Goal: Task Accomplishment & Management: Use online tool/utility

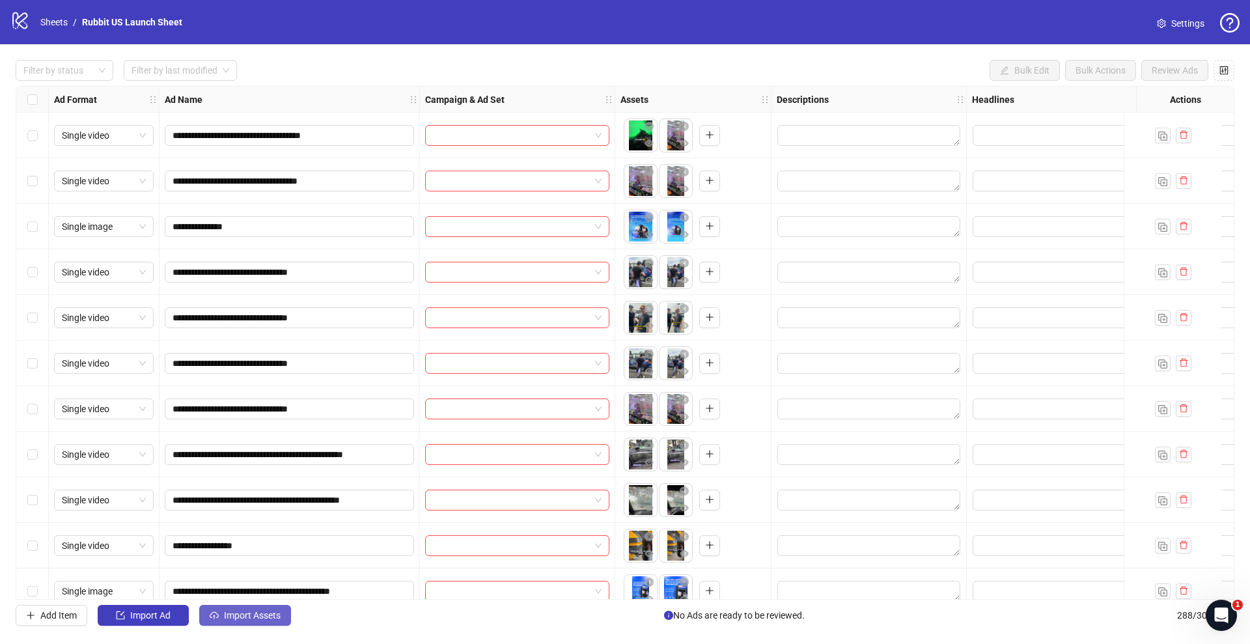
click at [259, 620] on span "Import Assets" at bounding box center [252, 615] width 57 height 10
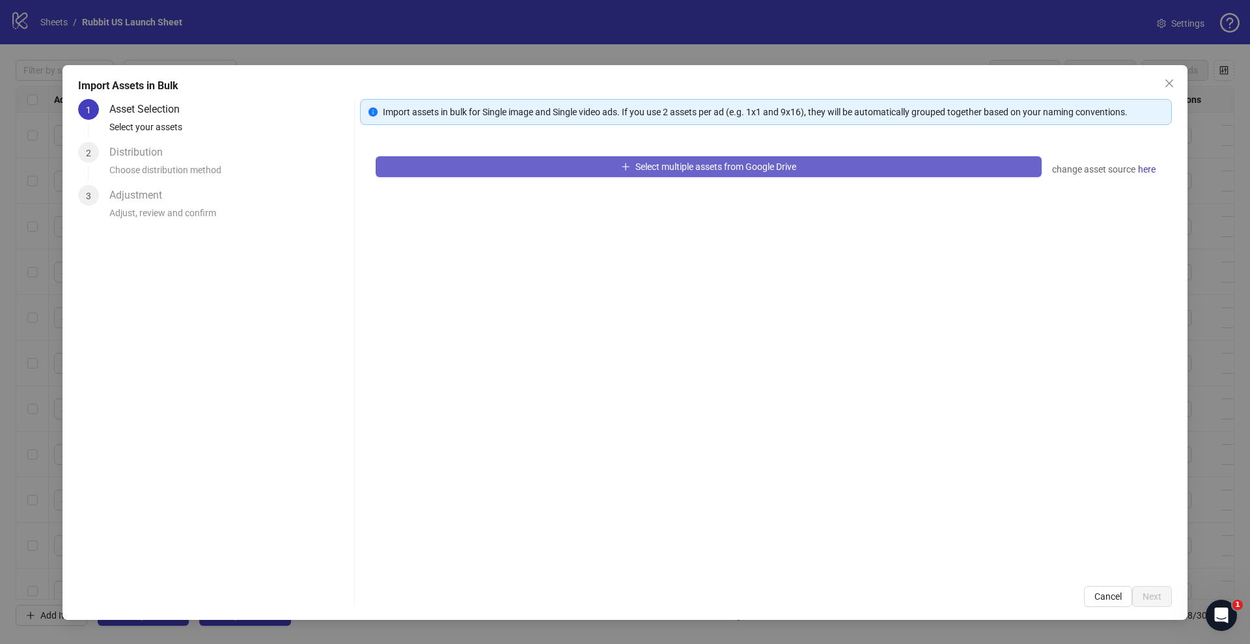
click at [467, 163] on button "Select multiple assets from Google Drive" at bounding box center [709, 166] width 666 height 21
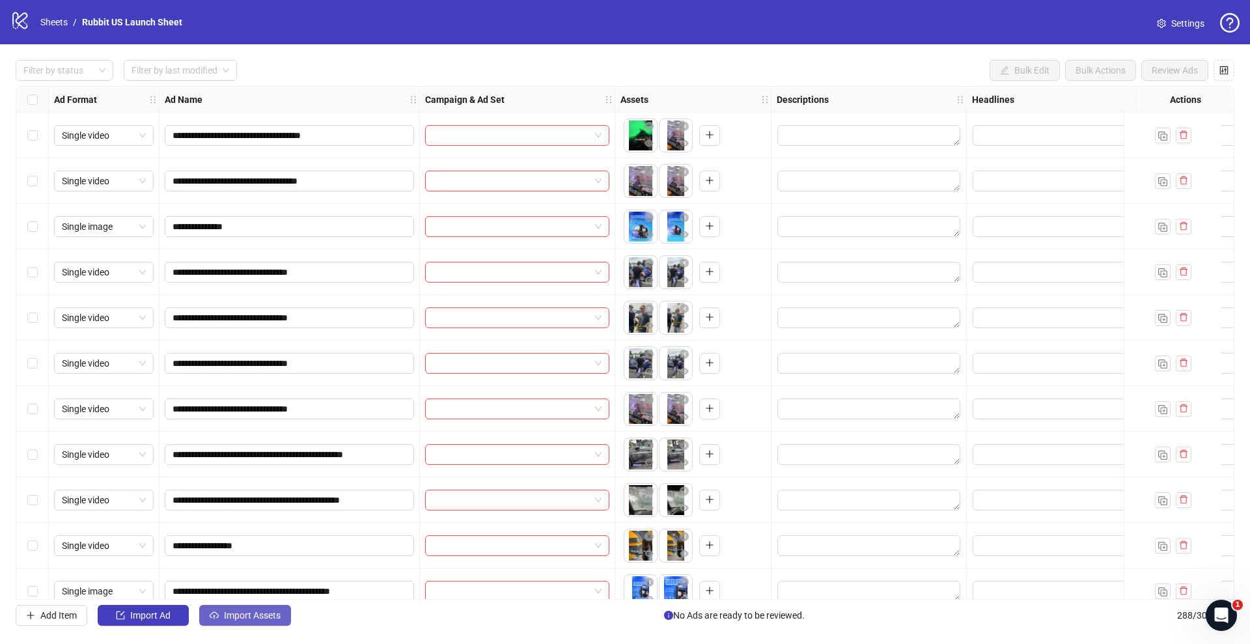
click at [262, 611] on span "Import Assets" at bounding box center [252, 615] width 57 height 10
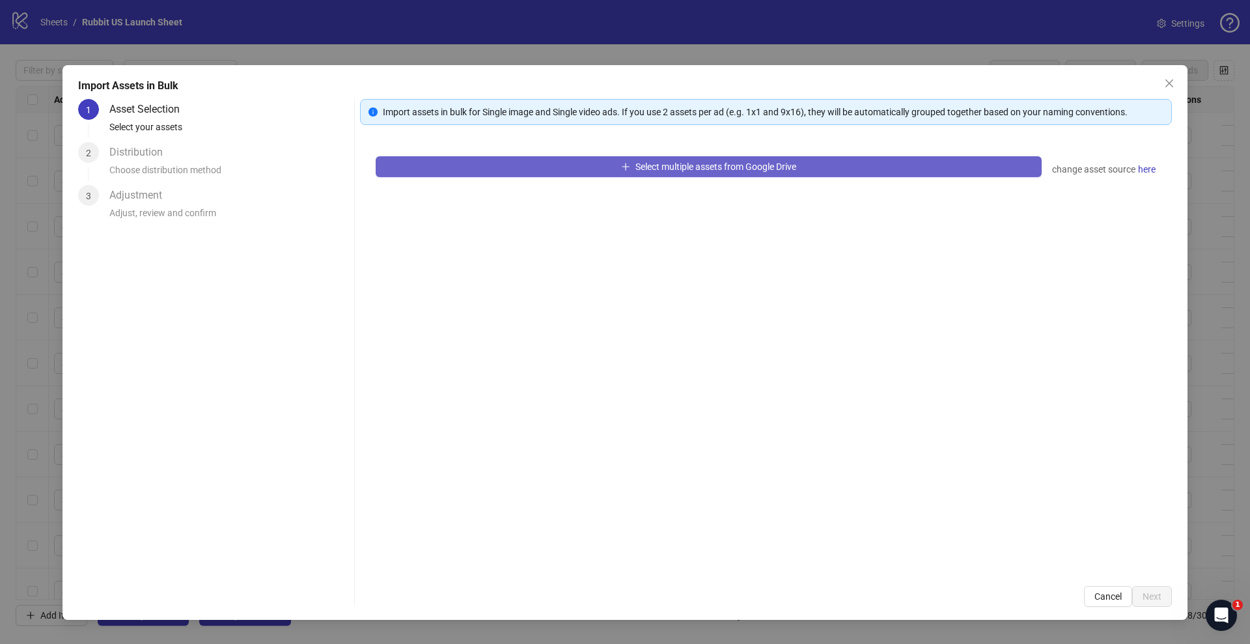
click at [437, 160] on button "Select multiple assets from Google Drive" at bounding box center [709, 166] width 666 height 21
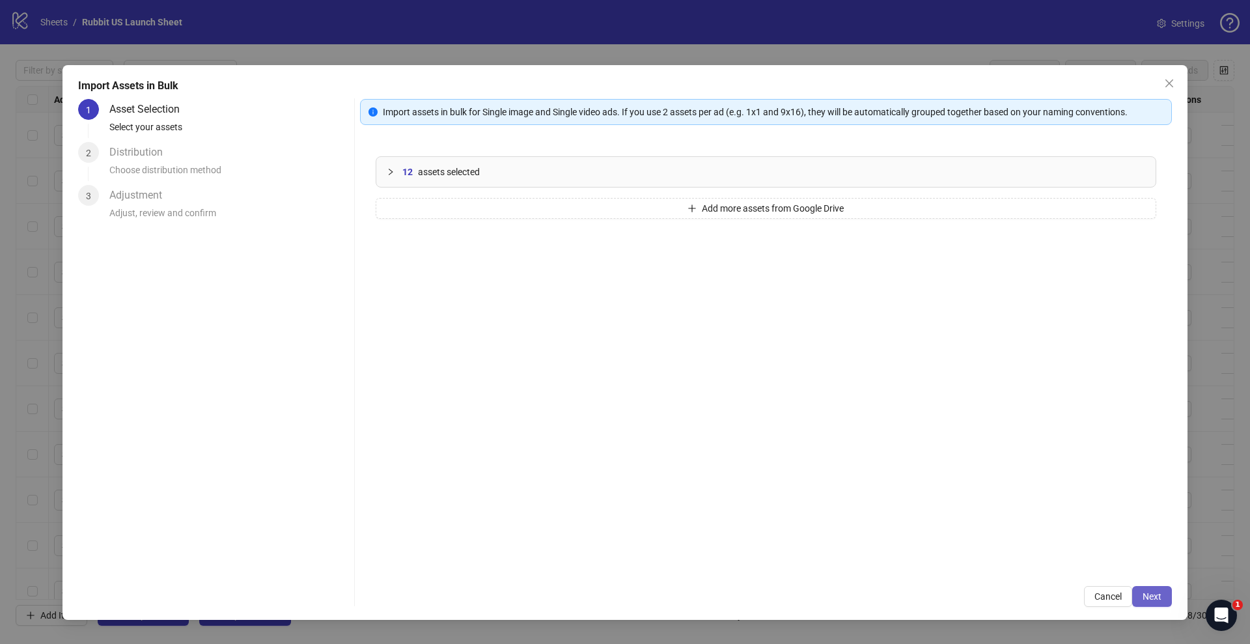
click at [1147, 594] on span "Next" at bounding box center [1151, 596] width 19 height 10
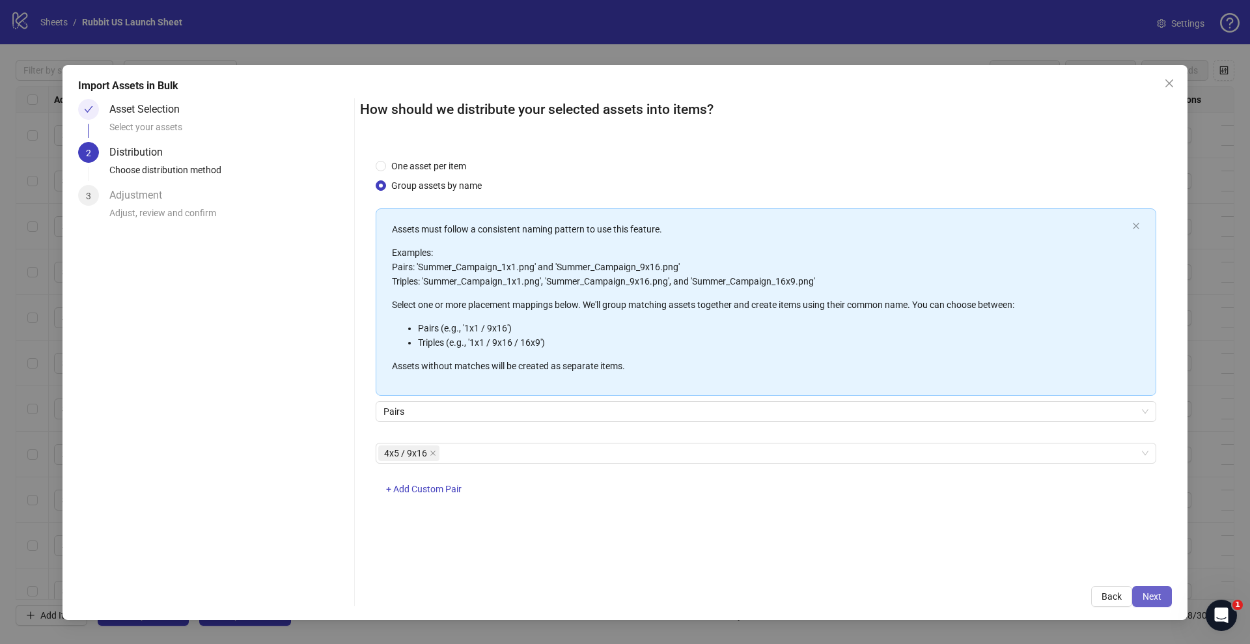
click at [1157, 592] on span "Next" at bounding box center [1151, 596] width 19 height 10
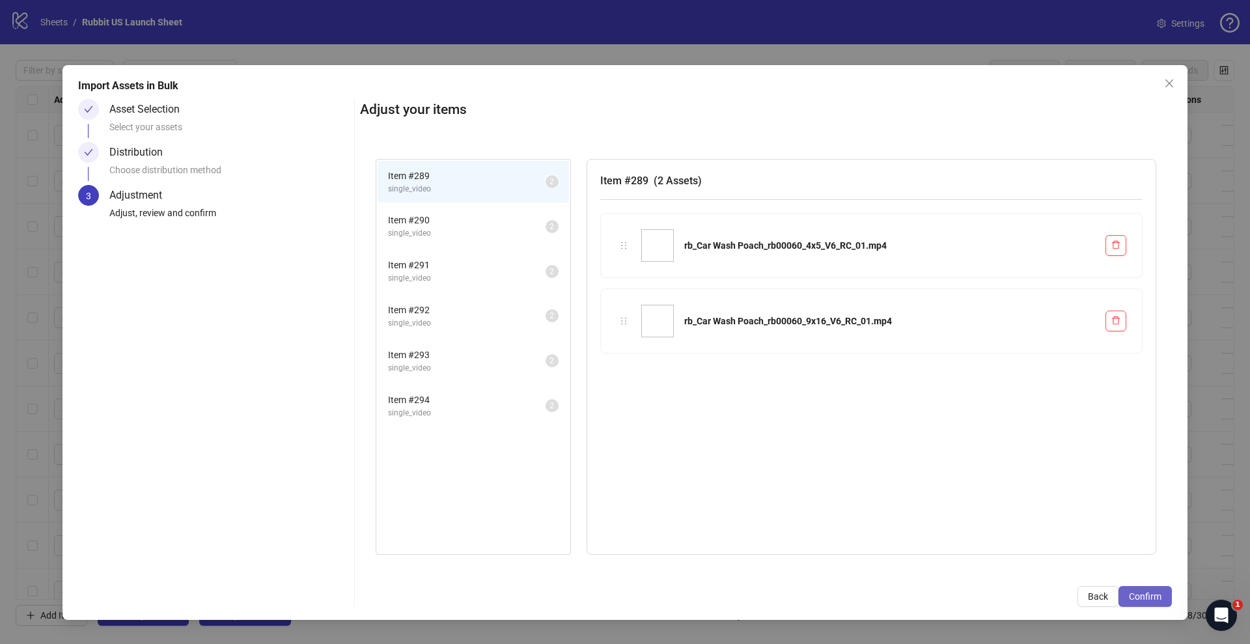
click at [1151, 597] on span "Confirm" at bounding box center [1145, 596] width 33 height 10
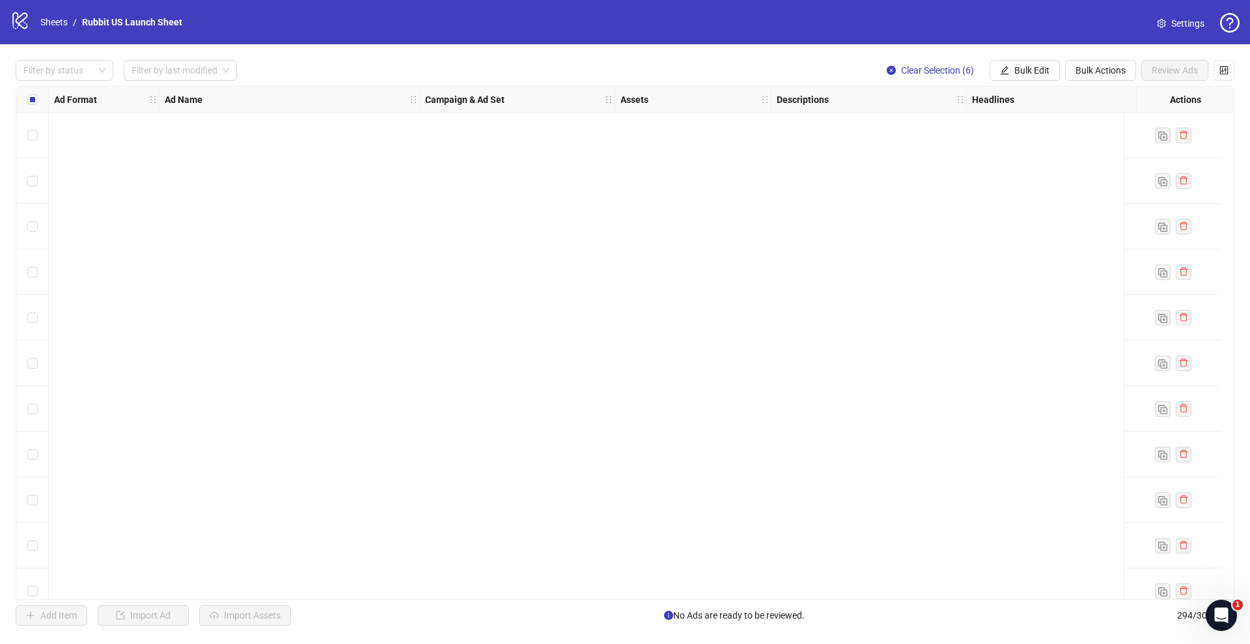
scroll to position [12915, 0]
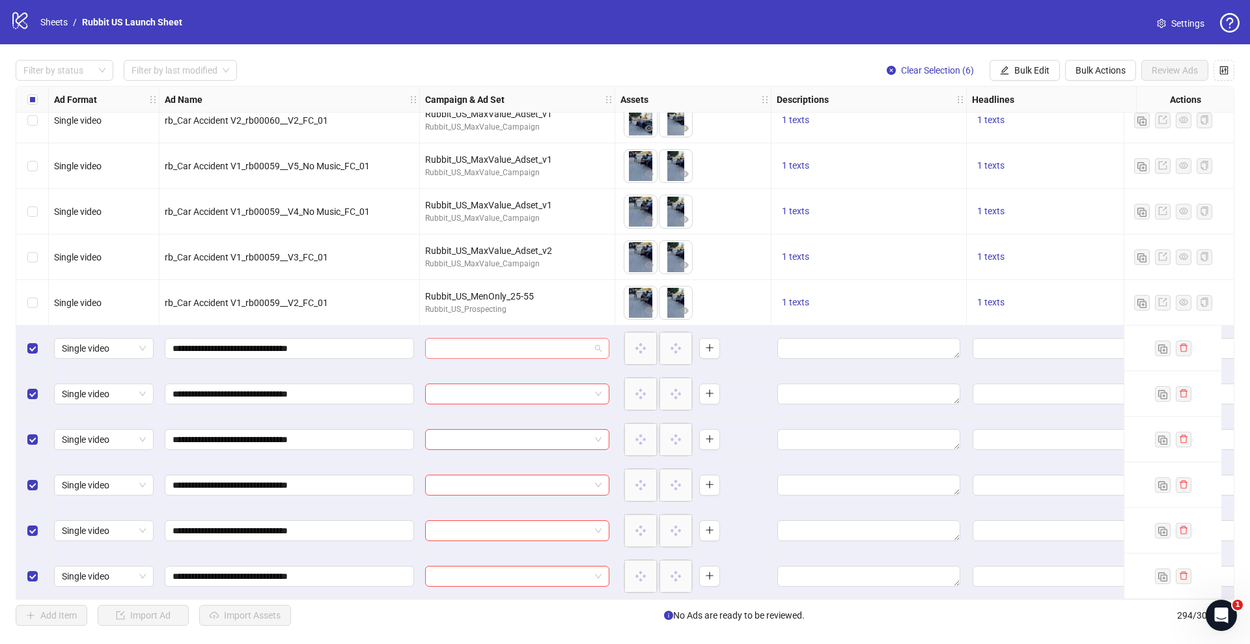
click at [536, 346] on input "search" at bounding box center [511, 348] width 157 height 20
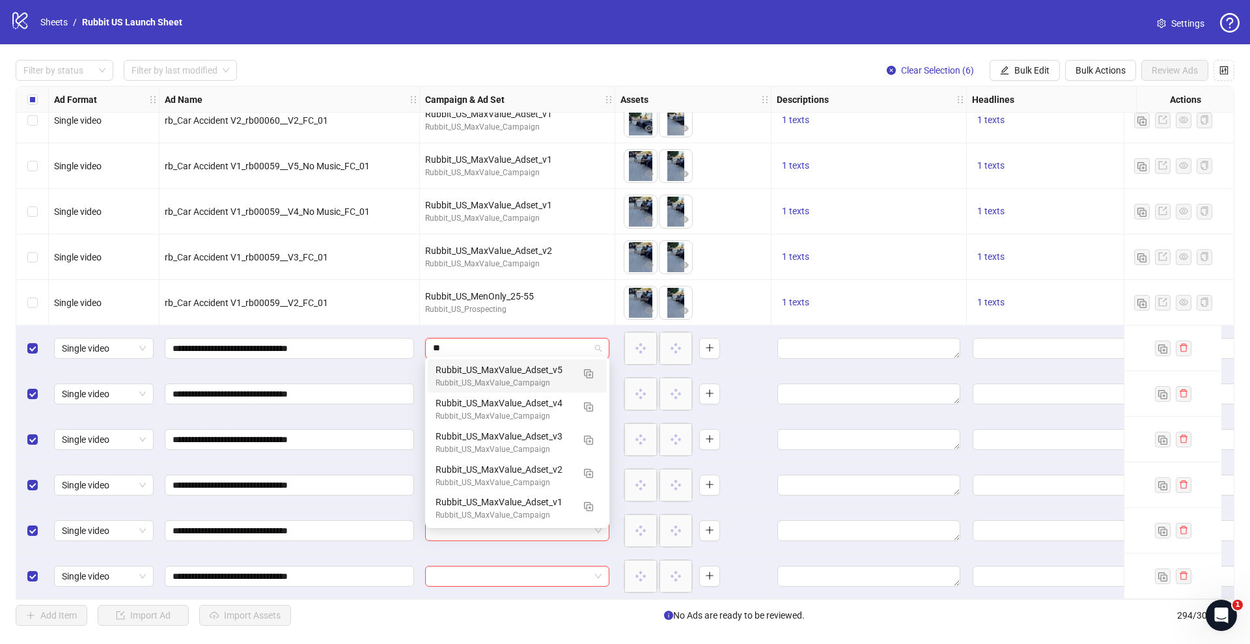
type input "***"
click at [505, 502] on div "Rubbit_US_MaxValue_Adset_v1" at bounding box center [503, 502] width 137 height 14
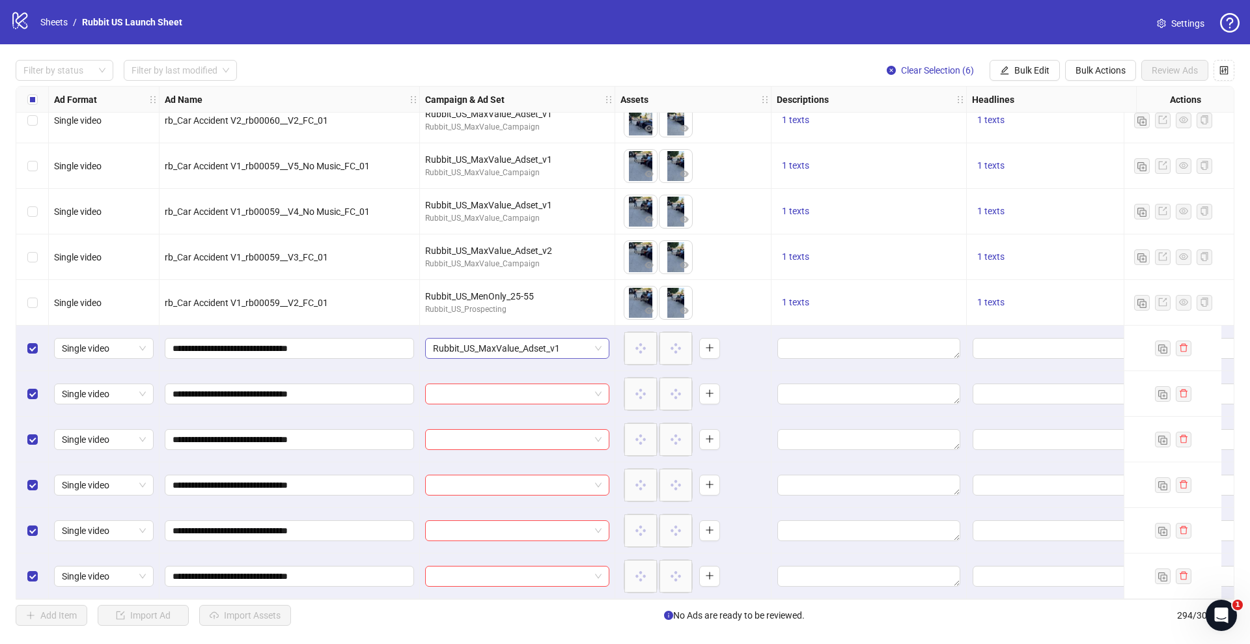
click at [544, 348] on span "Rubbit_US_MaxValue_Adset_v1" at bounding box center [517, 348] width 169 height 20
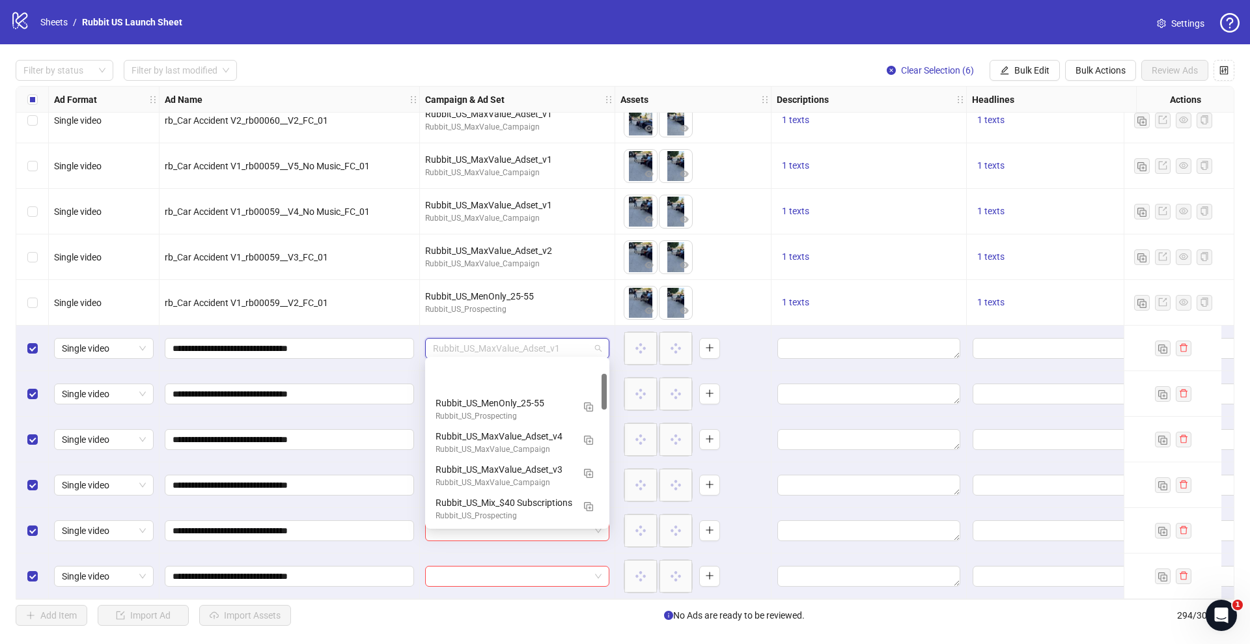
scroll to position [66, 0]
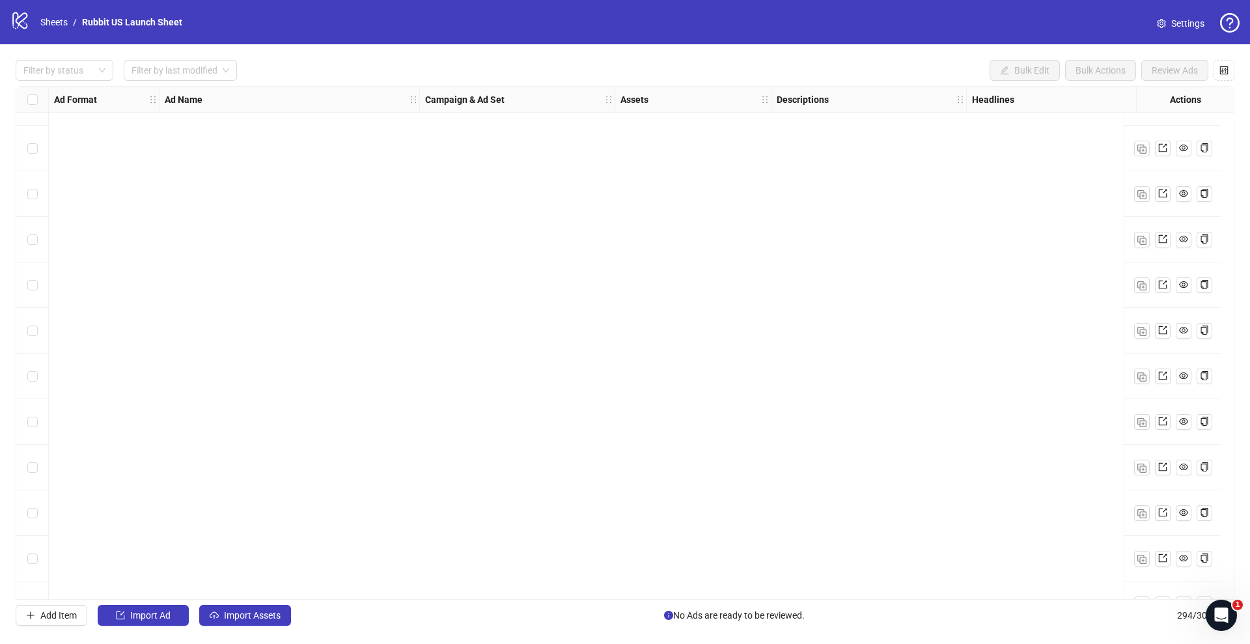
scroll to position [12915, 0]
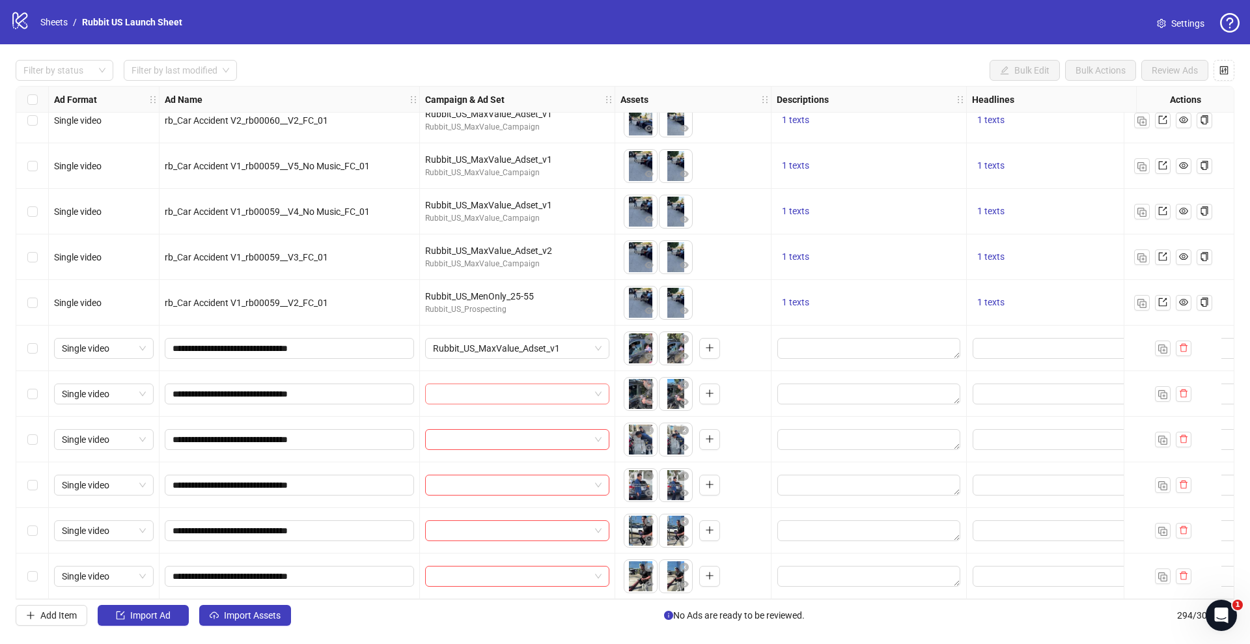
click at [543, 390] on input "search" at bounding box center [511, 394] width 157 height 20
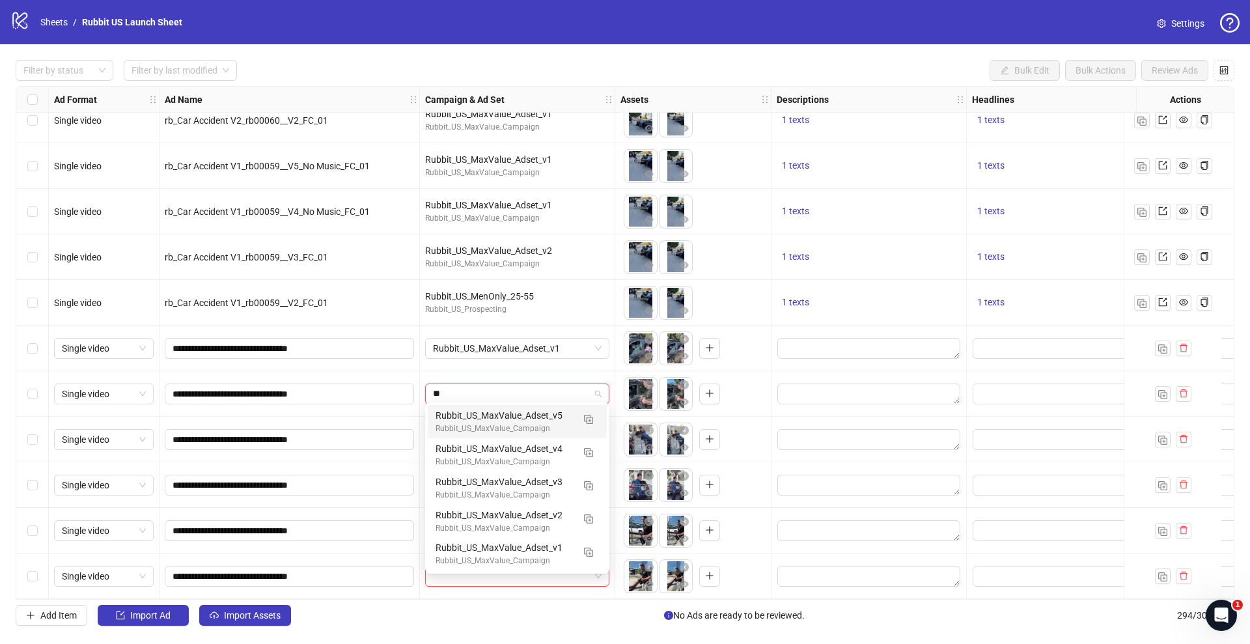
type input "***"
click at [536, 517] on div "Rubbit_US_MaxValue_Adset_v2" at bounding box center [503, 515] width 137 height 14
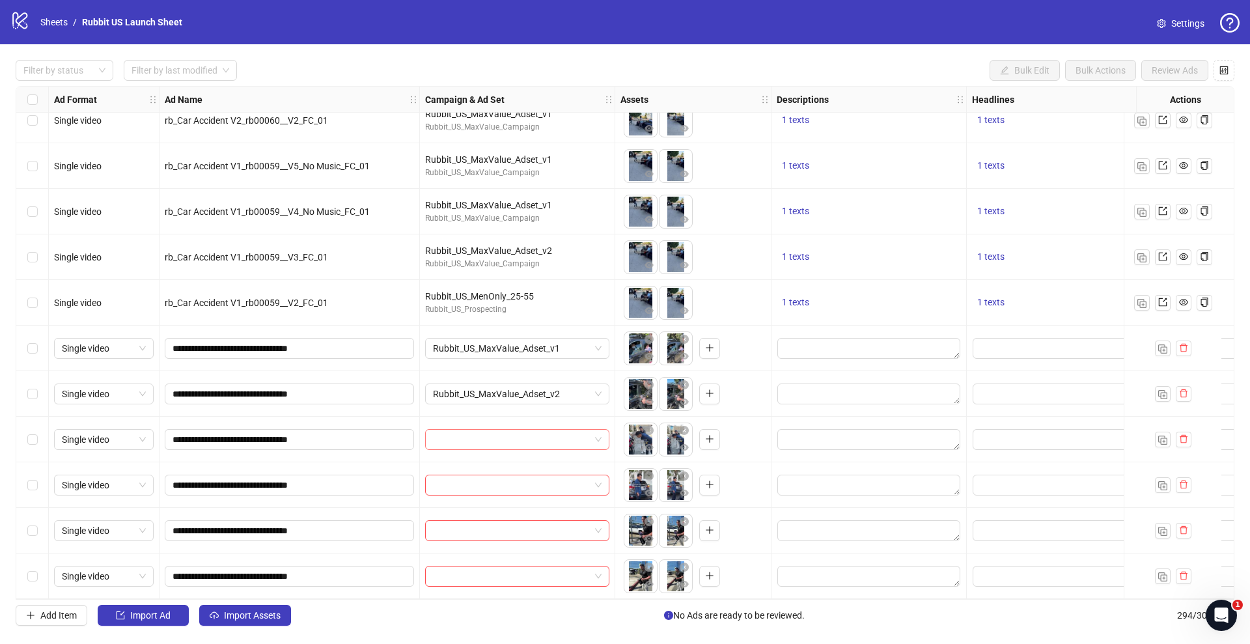
click at [495, 430] on input "search" at bounding box center [511, 440] width 157 height 20
type input "***"
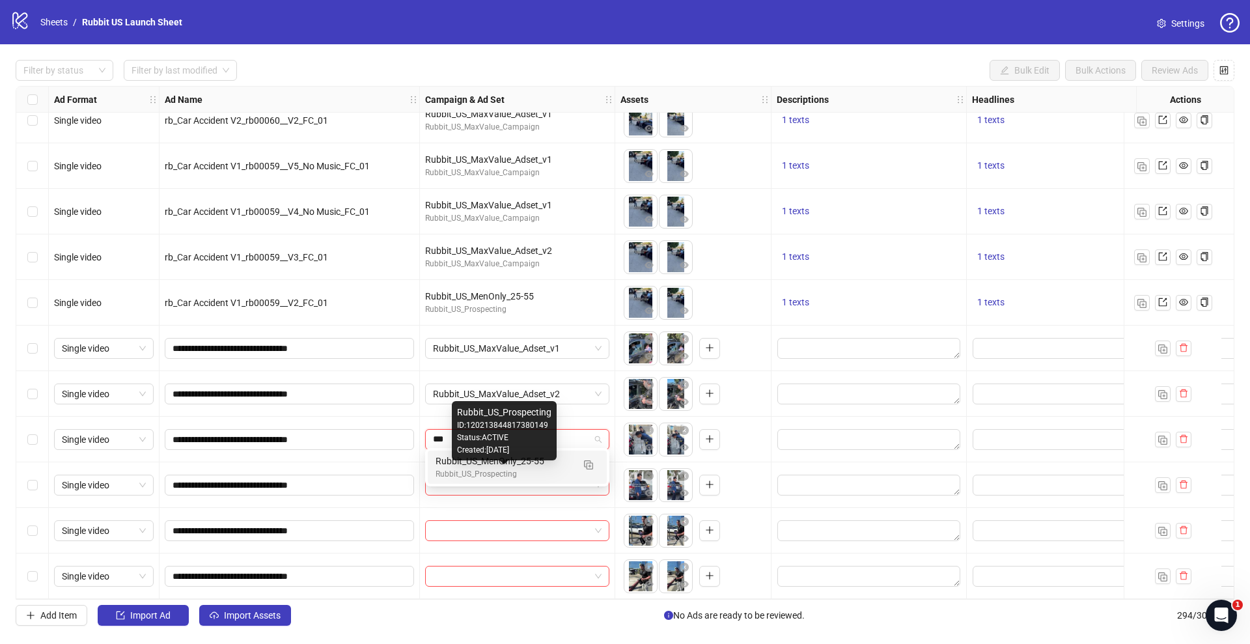
click at [497, 468] on div "Rubbit_US_Prospecting" at bounding box center [503, 474] width 137 height 12
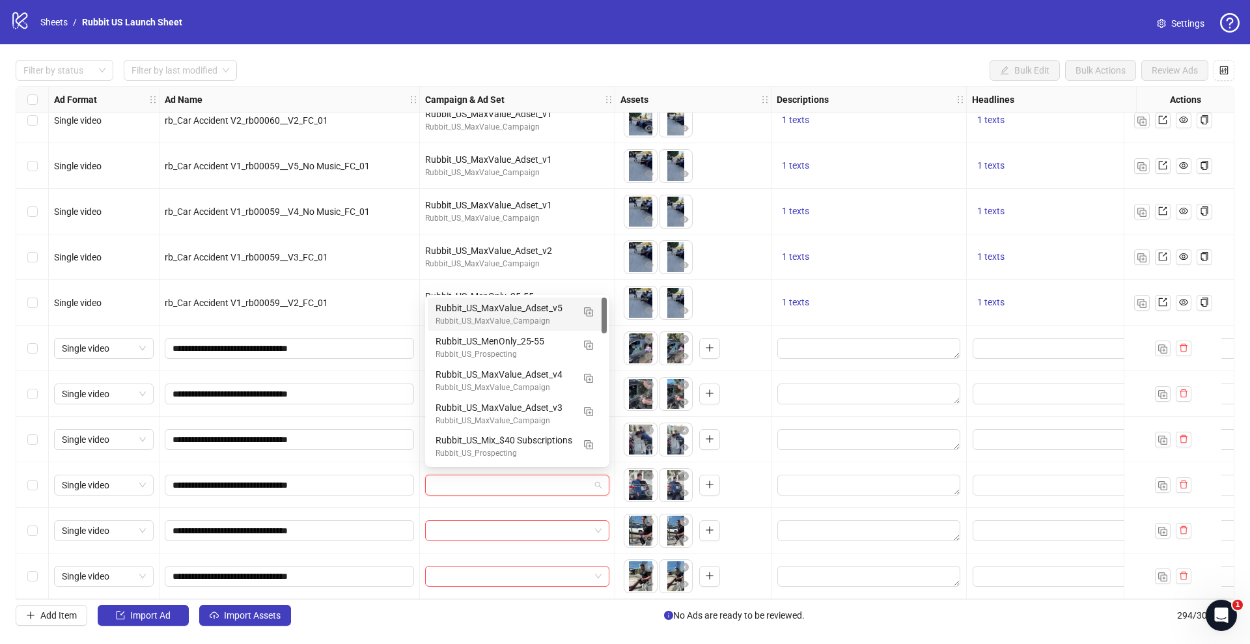
click at [538, 485] on input "search" at bounding box center [511, 485] width 157 height 20
type input "**"
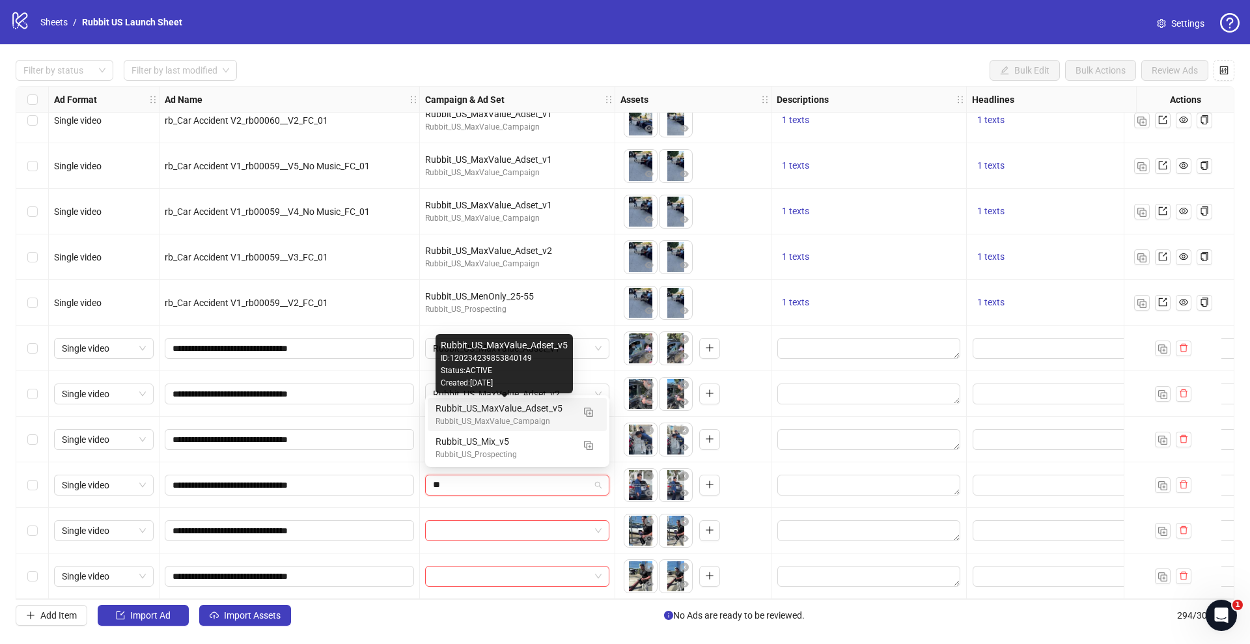
click at [521, 414] on div "Rubbit_US_MaxValue_Adset_v5" at bounding box center [503, 408] width 137 height 14
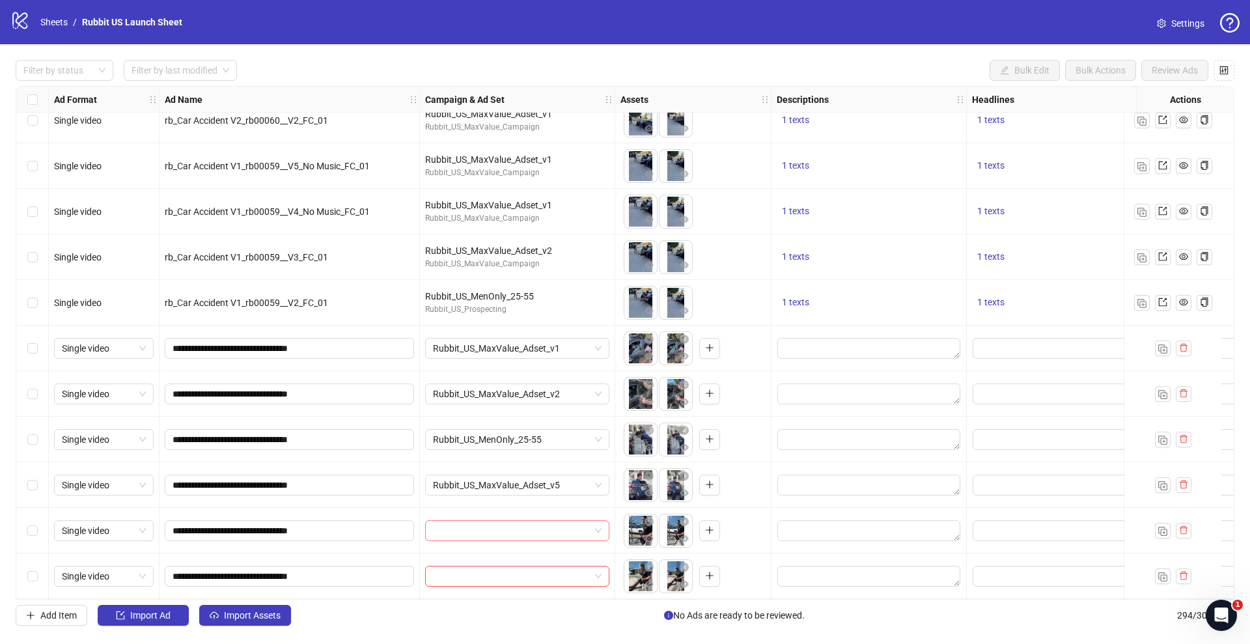
click at [499, 526] on input "search" at bounding box center [511, 531] width 157 height 20
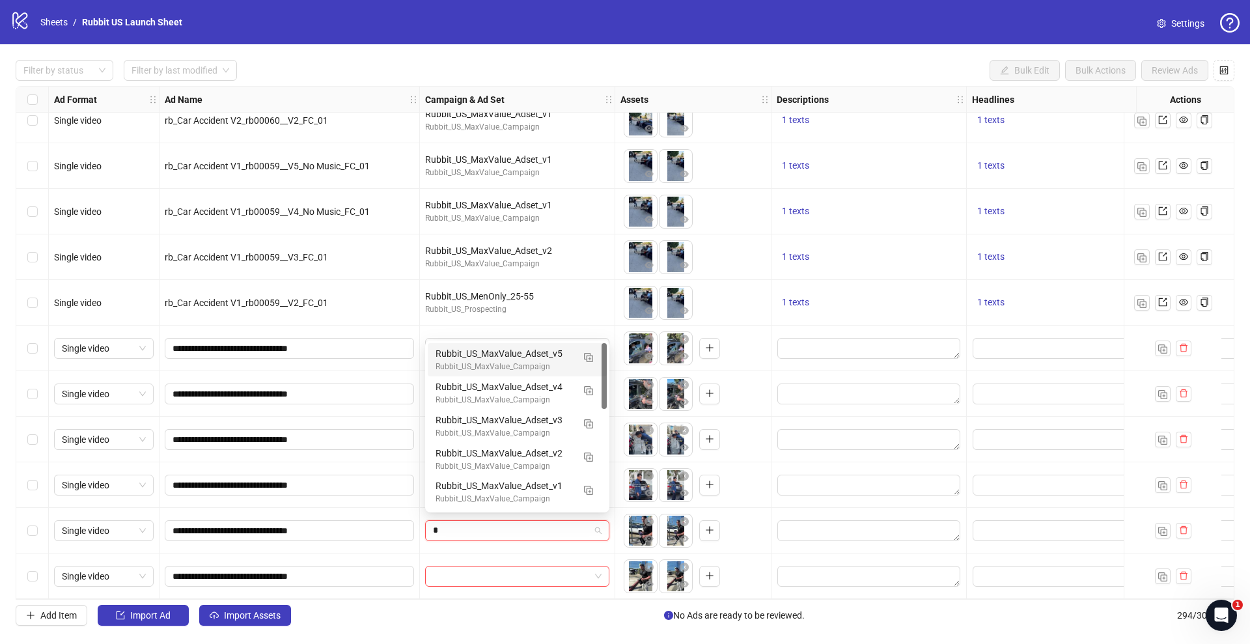
type input "**"
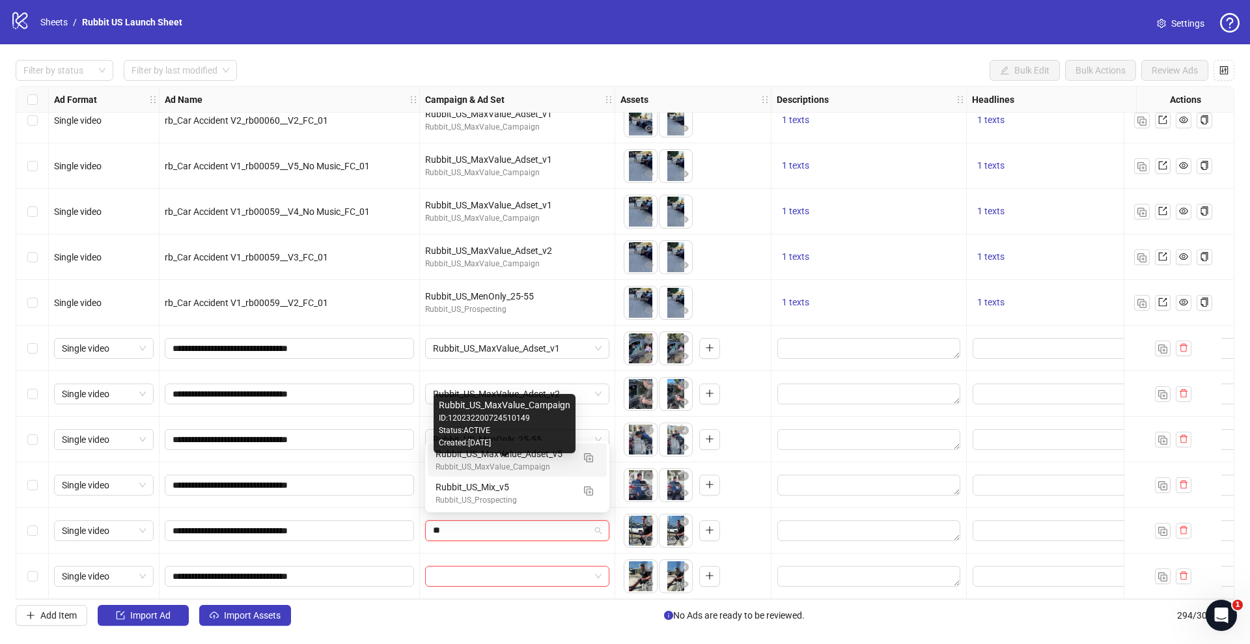
click at [497, 461] on div "Rubbit_US_MaxValue_Campaign" at bounding box center [503, 467] width 137 height 12
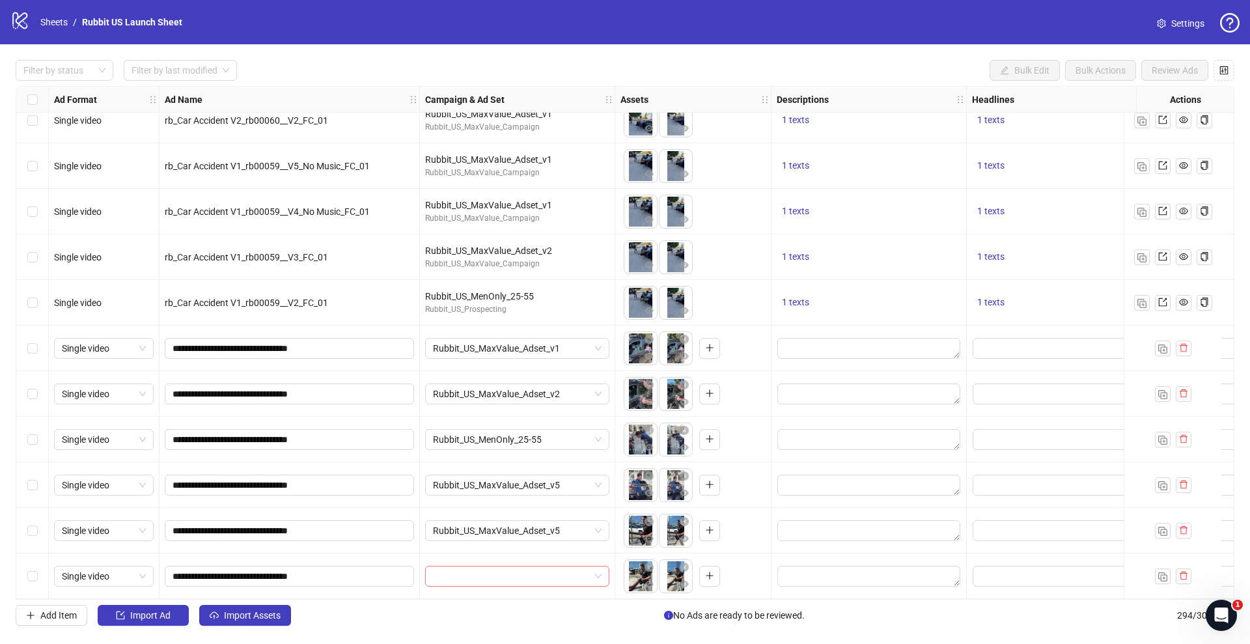
click at [486, 571] on input "search" at bounding box center [511, 576] width 157 height 20
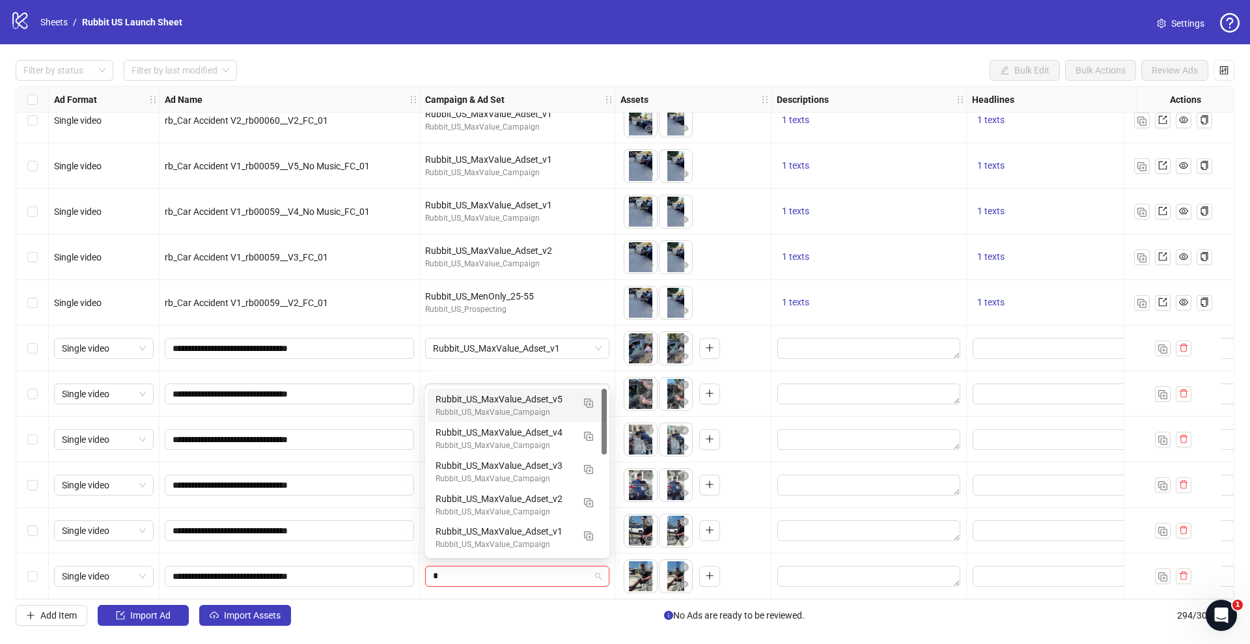
type input "**"
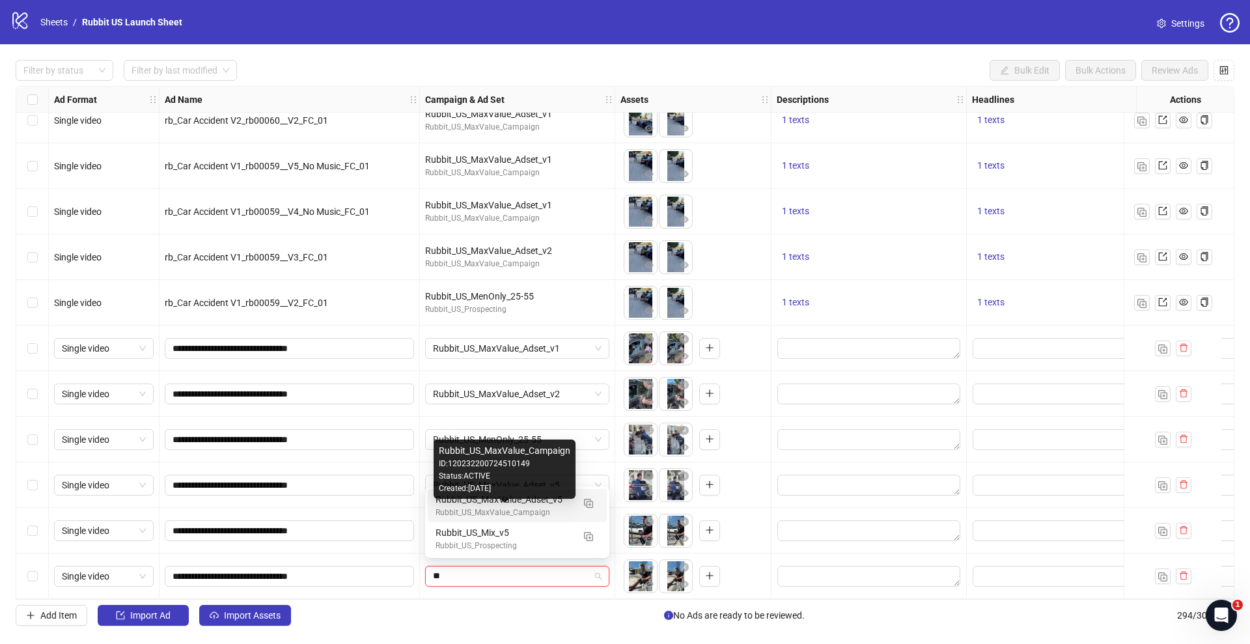
click at [499, 506] on div "Rubbit_US_MaxValue_Campaign" at bounding box center [503, 512] width 137 height 12
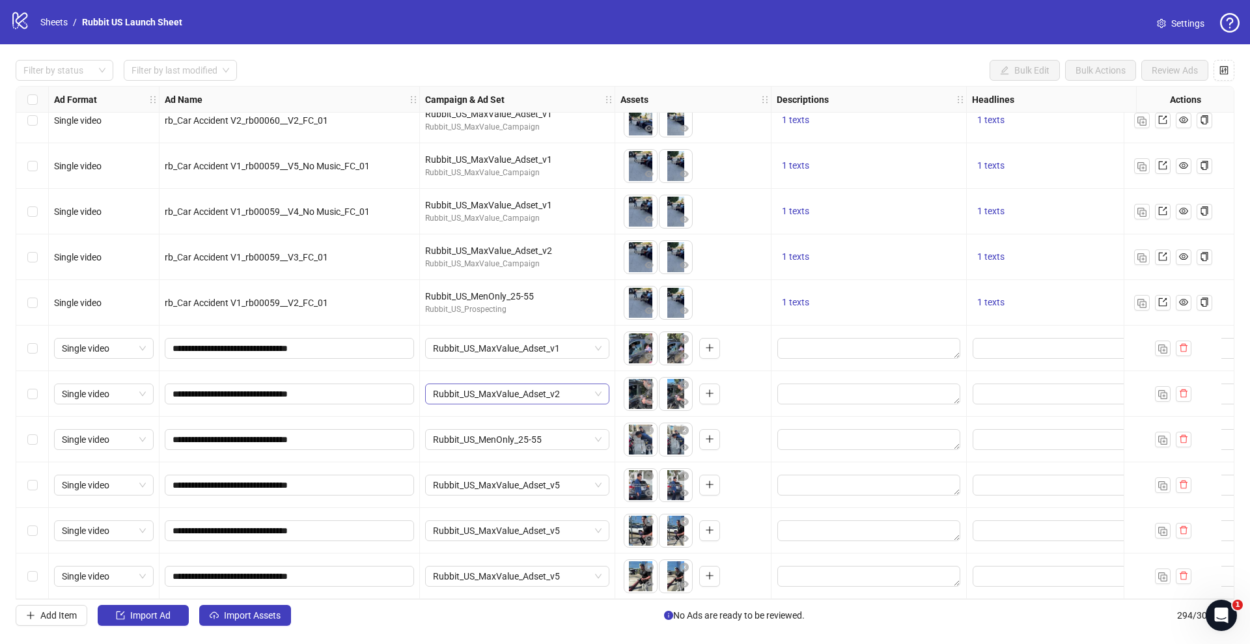
click at [560, 392] on span "Rubbit_US_MaxValue_Adset_v2" at bounding box center [517, 394] width 169 height 20
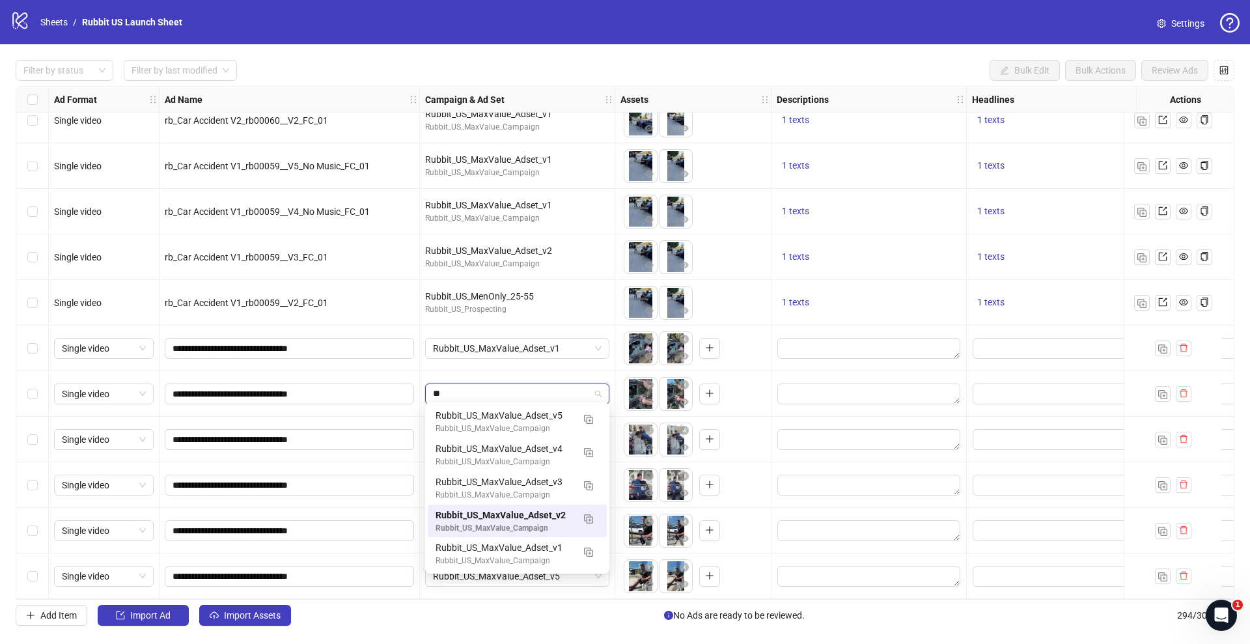
scroll to position [0, 0]
type input "***"
click at [521, 555] on div "Rubbit_US_MaxValue_Campaign" at bounding box center [503, 561] width 137 height 12
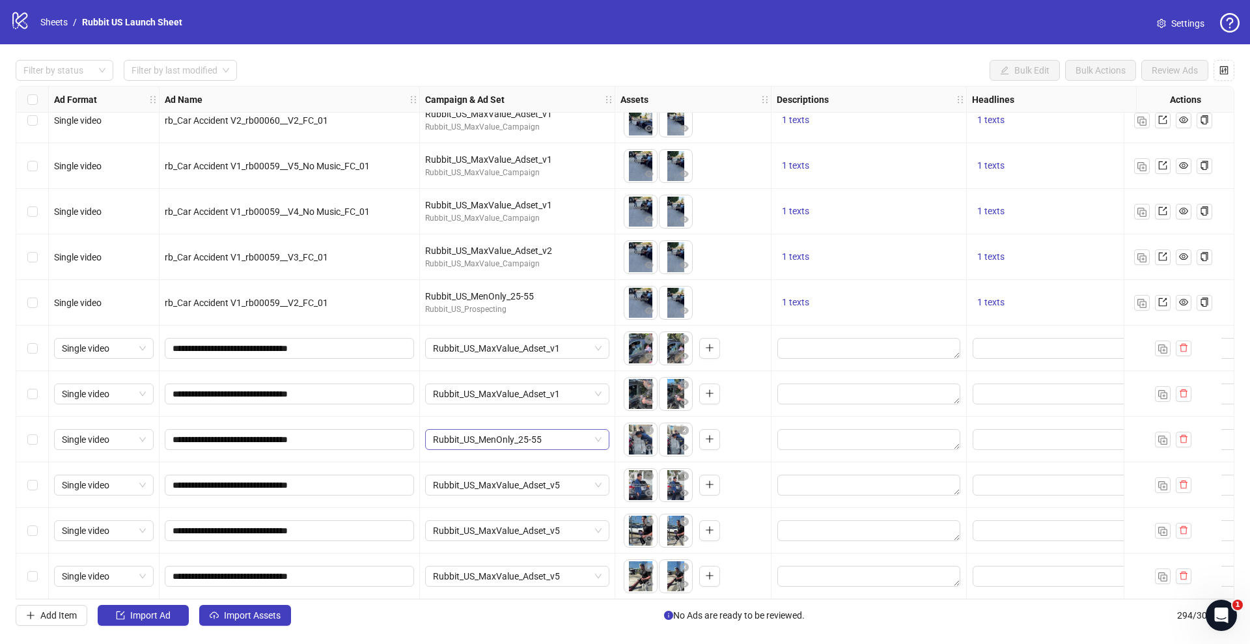
click at [513, 434] on span "Rubbit_US_MenOnly_25-55" at bounding box center [517, 440] width 169 height 20
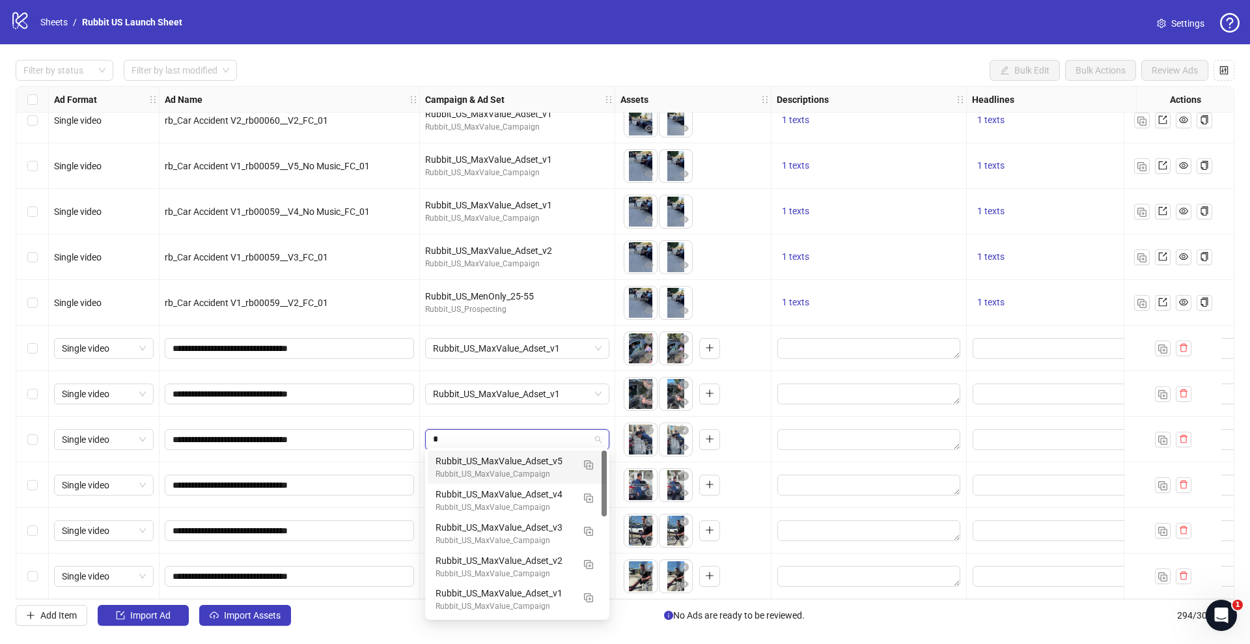
type input "**"
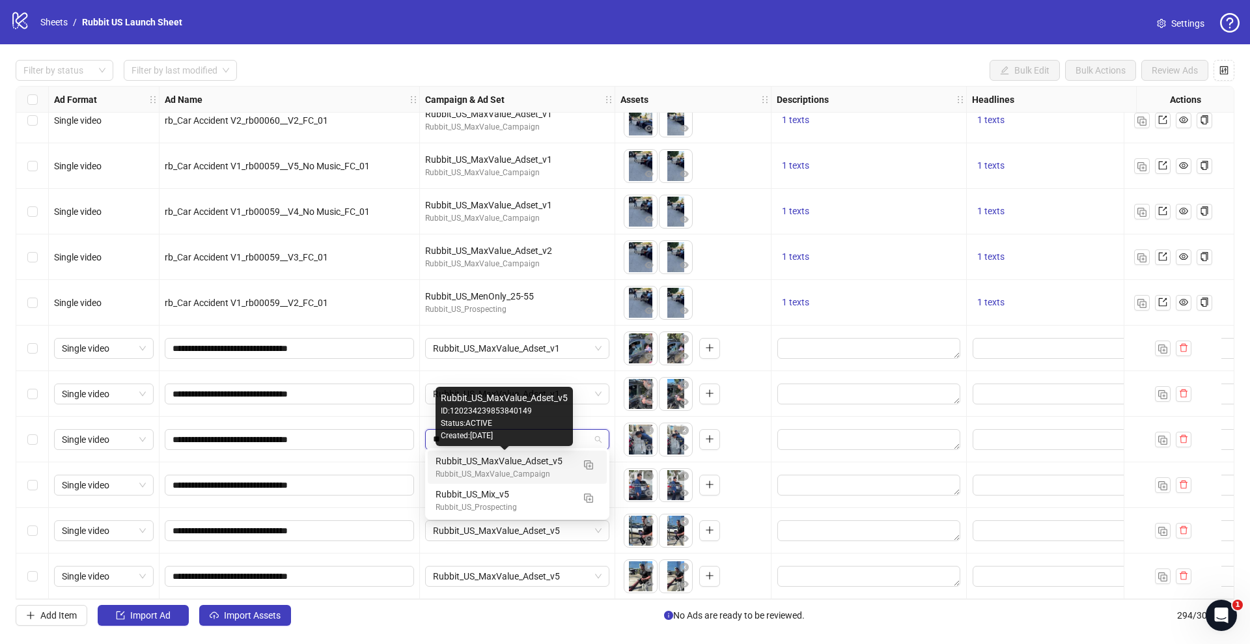
click at [497, 460] on div "Rubbit_US_MaxValue_Adset_v5" at bounding box center [503, 461] width 137 height 14
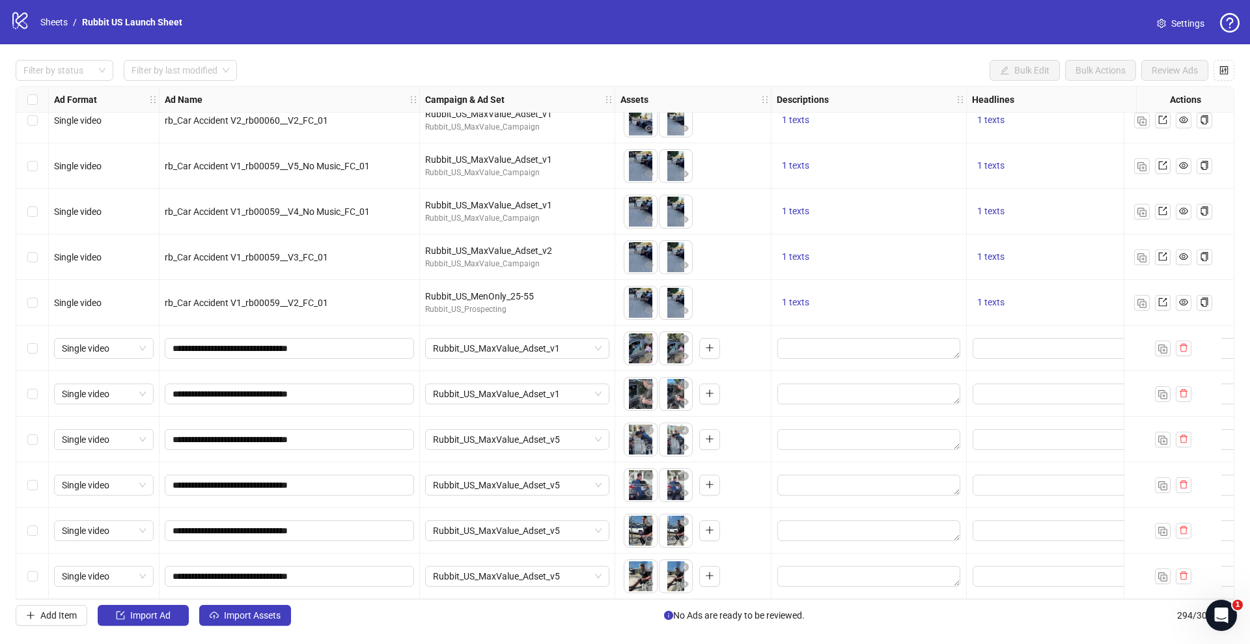
click at [799, 295] on div "1 texts" at bounding box center [869, 303] width 184 height 16
click at [799, 297] on span "1 texts" at bounding box center [795, 302] width 27 height 10
click at [913, 286] on div "Get yours today!" at bounding box center [928, 288] width 108 height 14
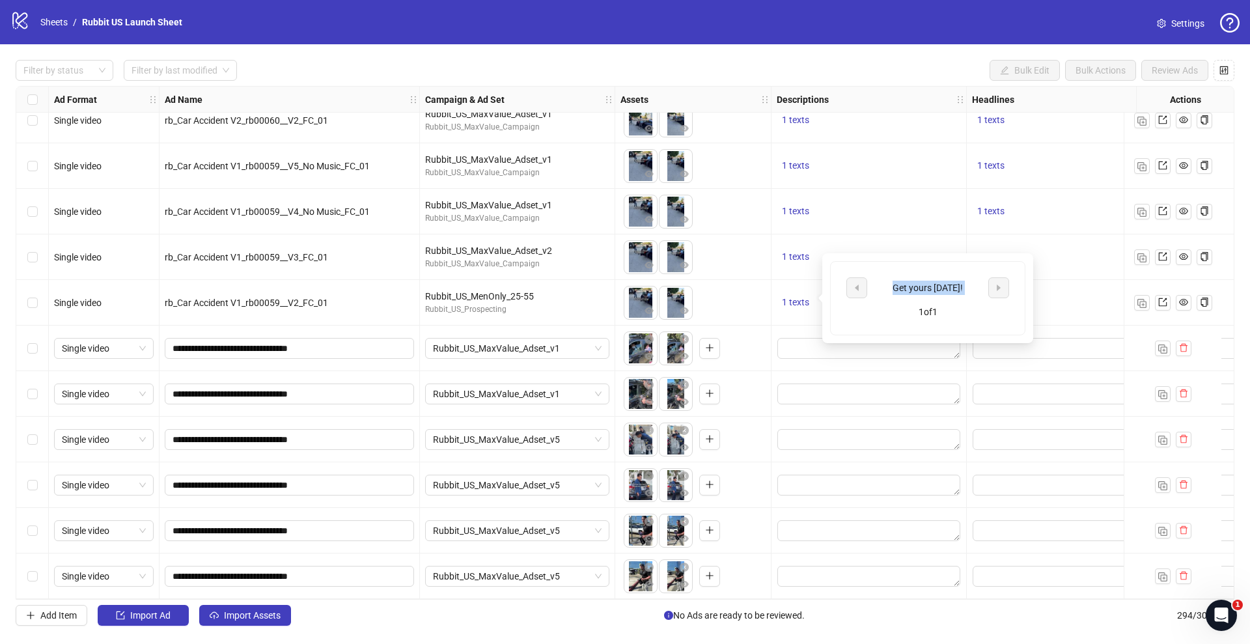
copy div "Get yours today!"
click at [807, 338] on textarea "Edit values" at bounding box center [868, 348] width 183 height 21
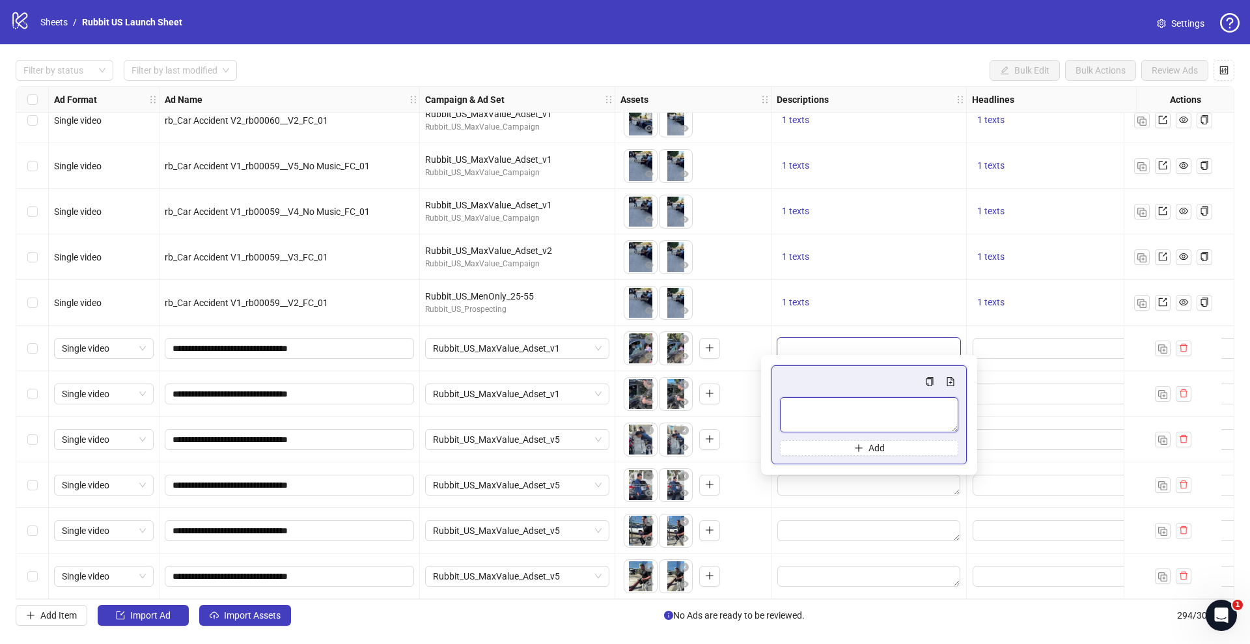
click at [847, 416] on textarea "Multi-text input container - paste or copy values" at bounding box center [869, 414] width 178 height 35
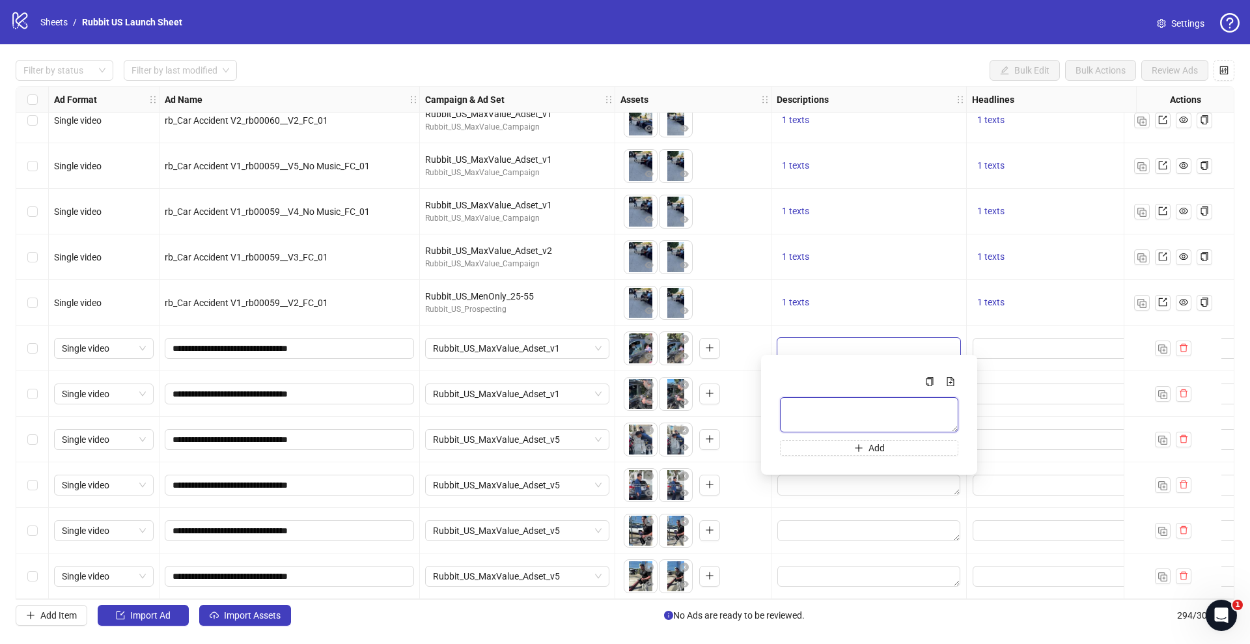
paste textarea "**********"
type textarea "**********"
click at [992, 297] on span "1 texts" at bounding box center [990, 302] width 27 height 10
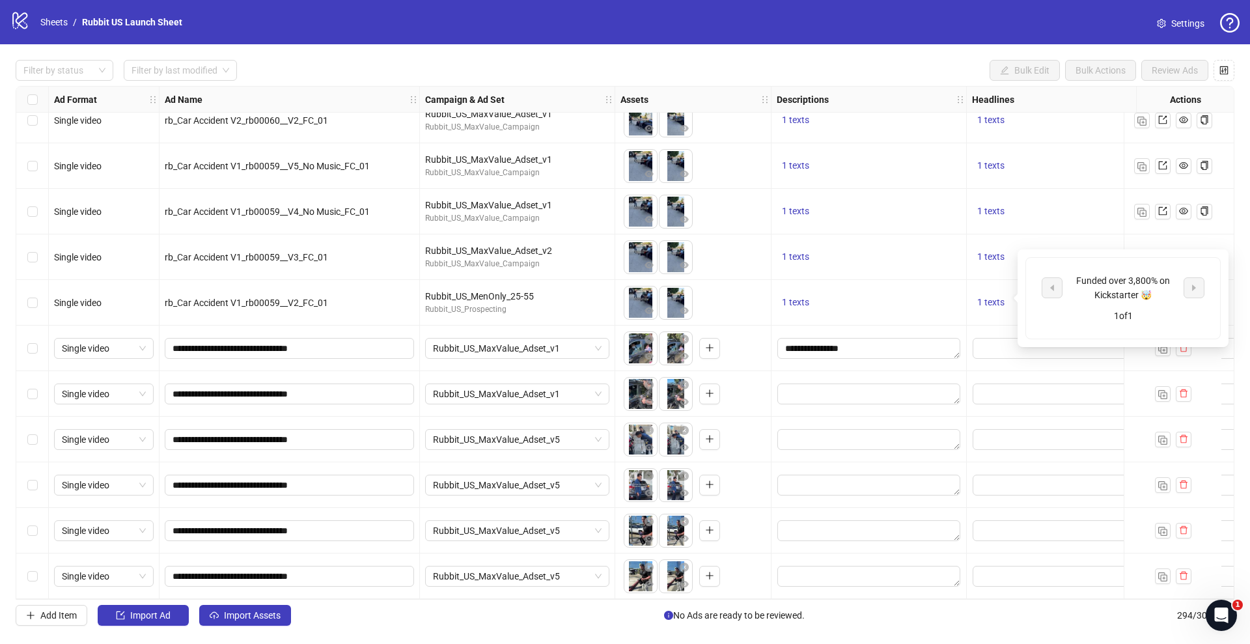
click at [1086, 277] on div "Funded over 3,800% on Kickstarter 🤯" at bounding box center [1123, 287] width 108 height 29
copy div "Funded over 3,800% on Kickstarter 🤯"
click at [1005, 338] on input "Edit values" at bounding box center [1063, 348] width 183 height 21
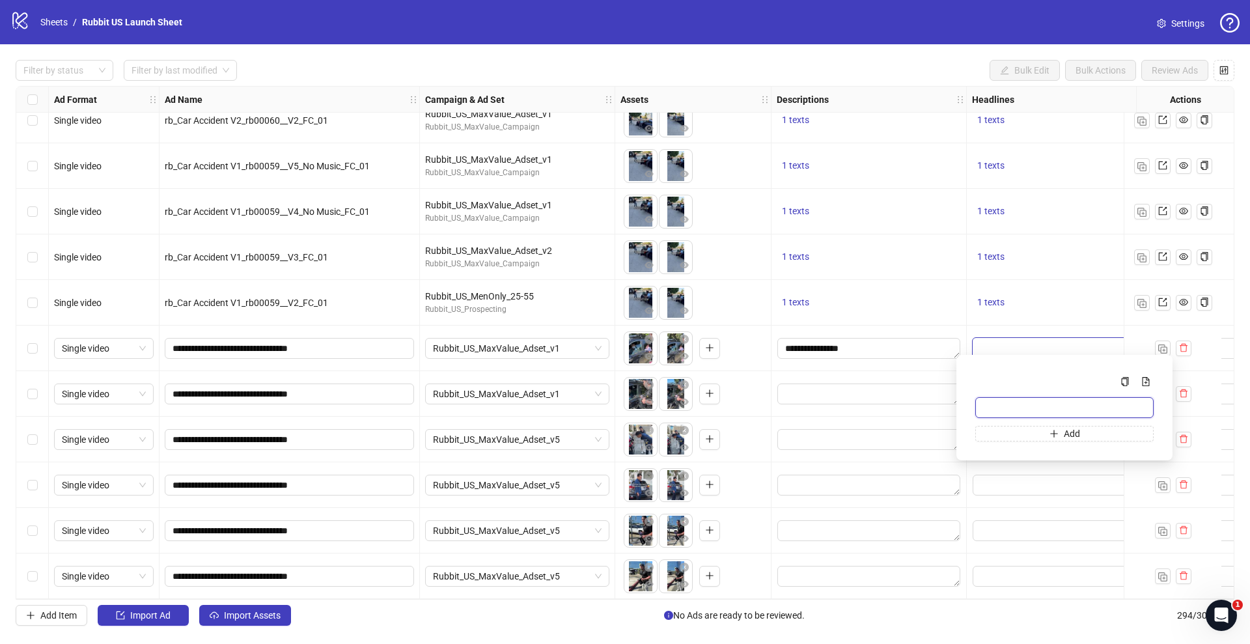
click at [1015, 408] on input "Multi-input container - paste or copy values" at bounding box center [1064, 407] width 178 height 21
paste input "**********"
type input "**********"
click at [941, 371] on div at bounding box center [868, 394] width 195 height 46
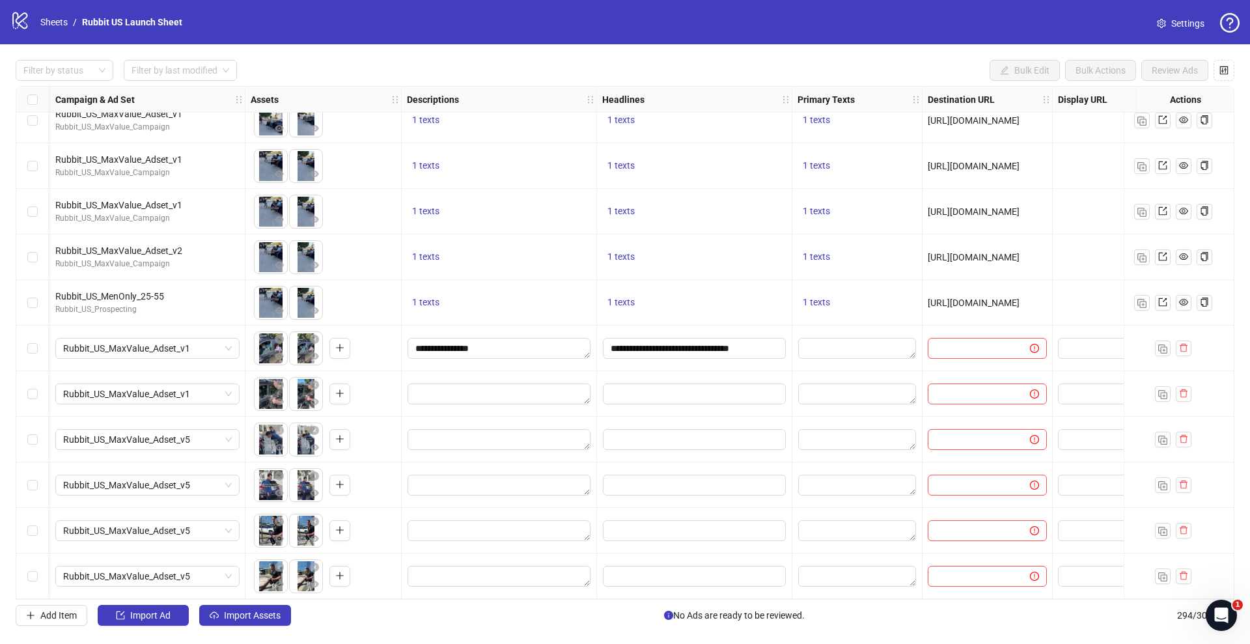
click at [951, 297] on span "[URL][DOMAIN_NAME]" at bounding box center [974, 302] width 92 height 10
copy span "[URL][DOMAIN_NAME]"
click at [961, 341] on input "text" at bounding box center [973, 348] width 76 height 14
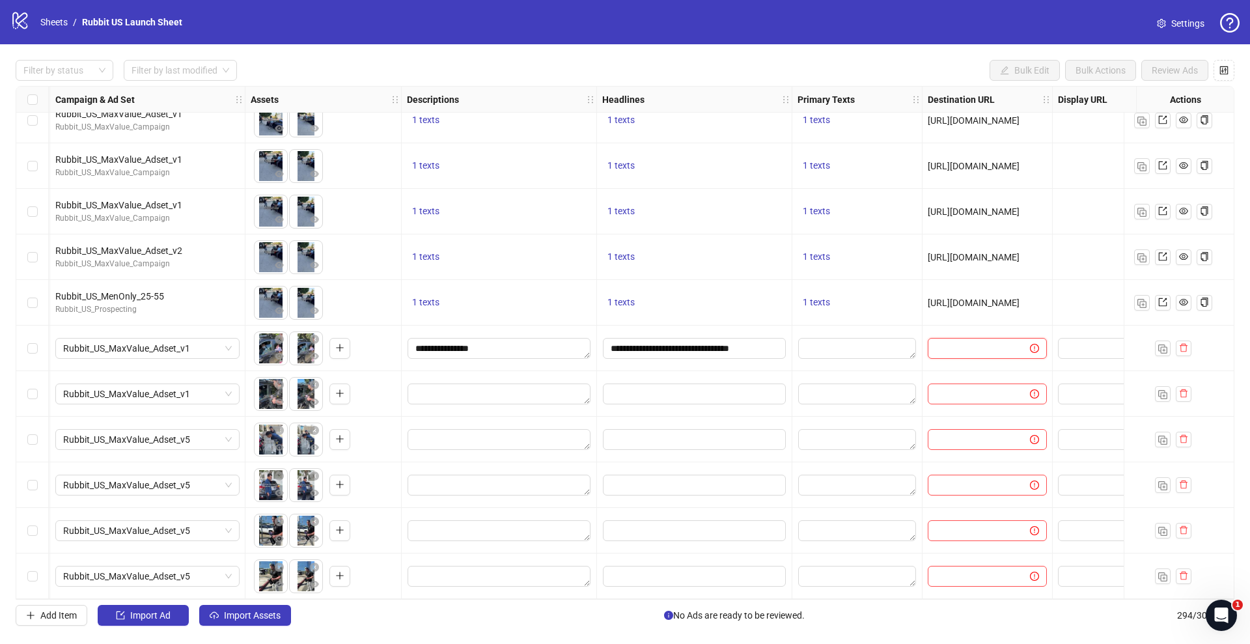
paste input "**********"
type input "**********"
click at [907, 365] on div at bounding box center [857, 348] width 130 height 46
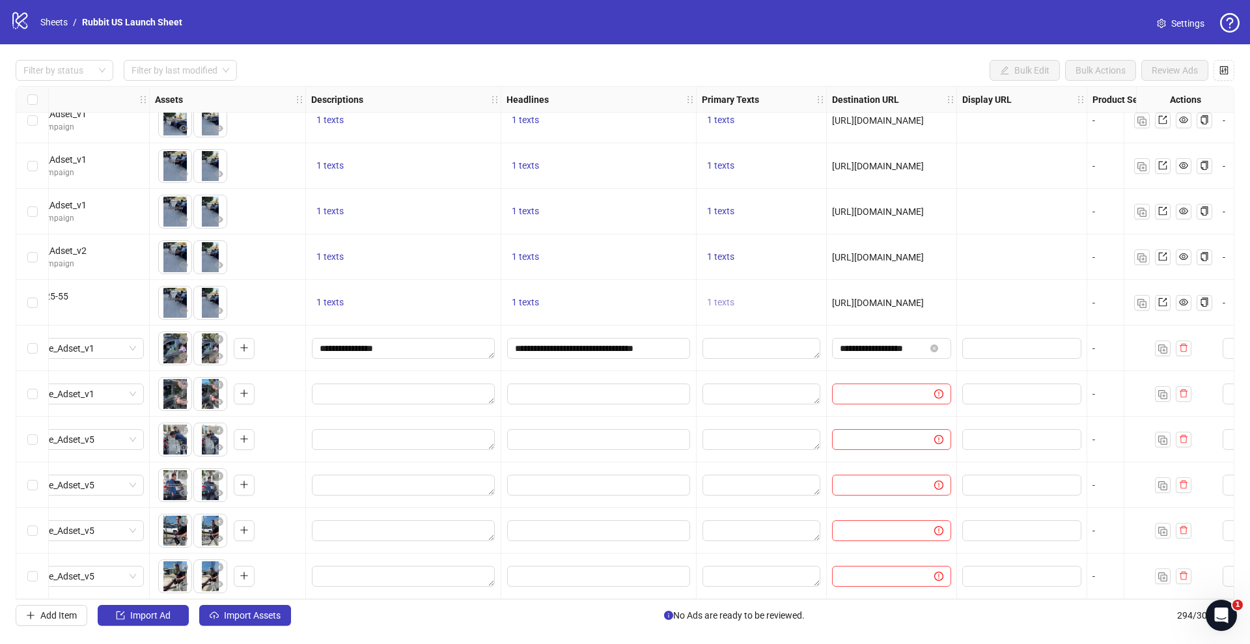
click at [721, 297] on span "1 texts" at bounding box center [720, 302] width 27 height 10
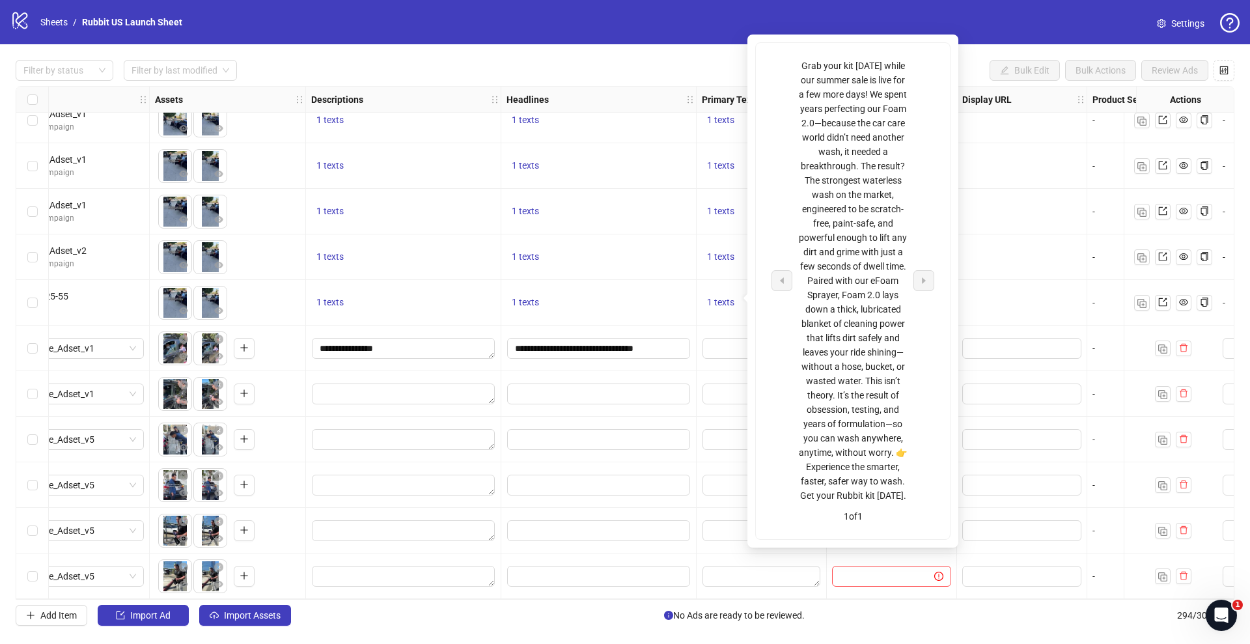
click at [840, 299] on div "Grab your kit today while our summer sale is live for a few more days! We spent…" at bounding box center [853, 281] width 108 height 444
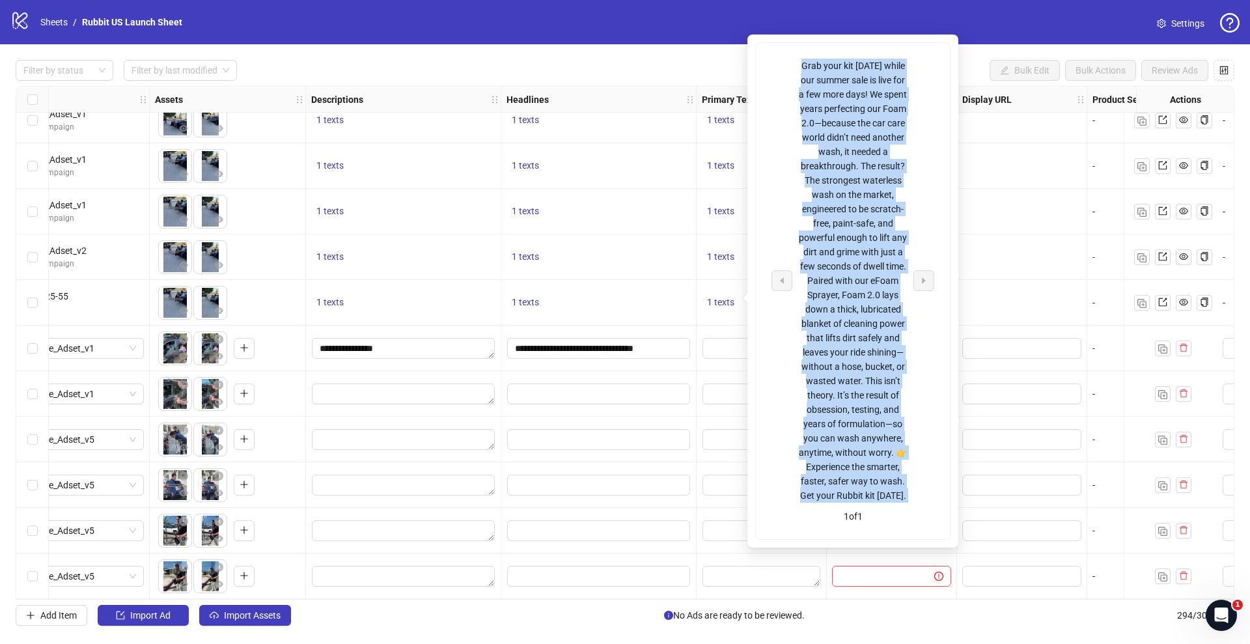
click at [840, 299] on div "Grab your kit today while our summer sale is live for a few more days! We spent…" at bounding box center [853, 281] width 108 height 444
copy div "Grab your kit today while our summer sale is live for a few more days! We spent…"
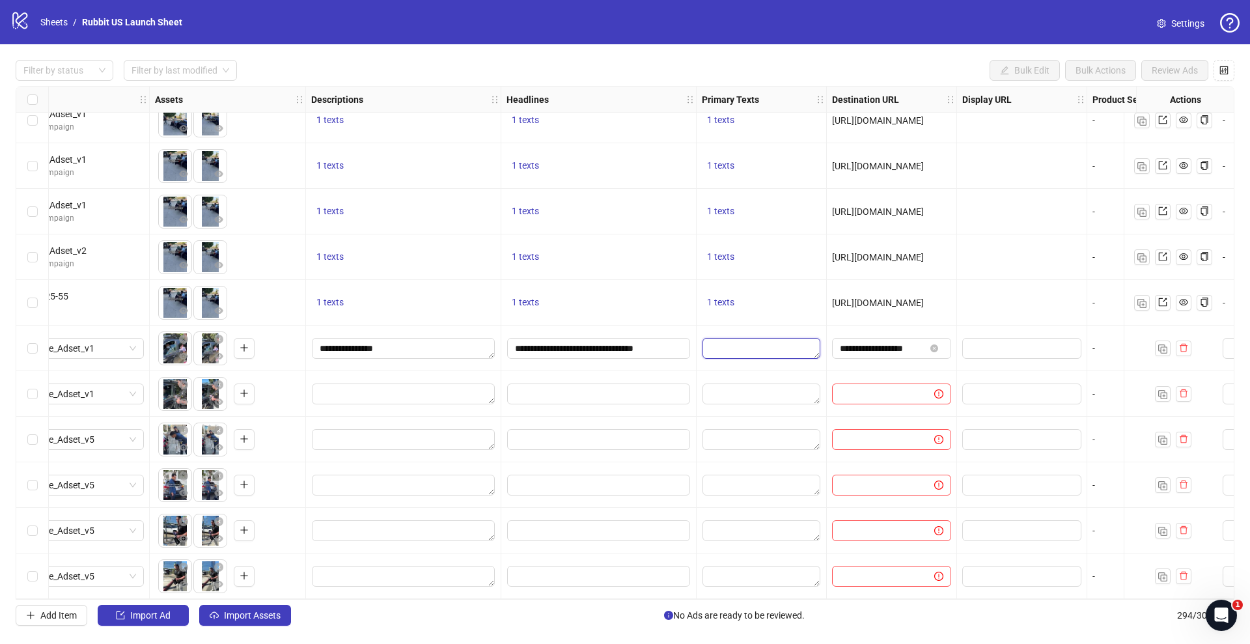
click at [709, 339] on textarea "Edit values" at bounding box center [761, 348] width 118 height 21
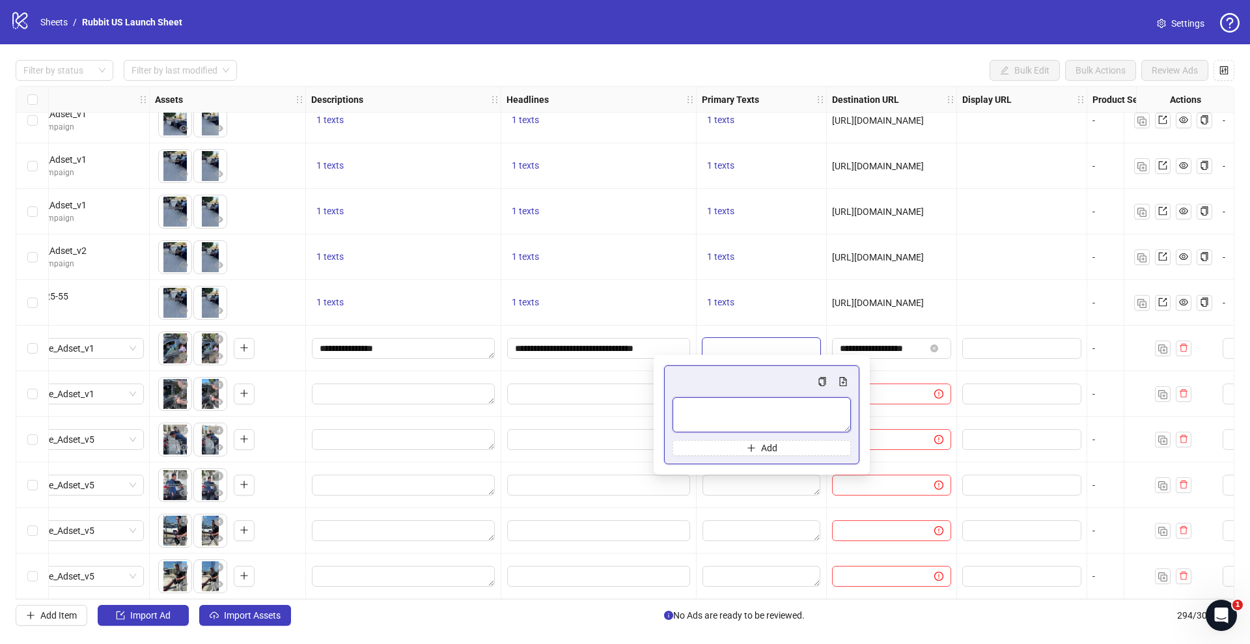
click at [749, 416] on textarea "Multi-text input container - paste or copy values" at bounding box center [761, 414] width 178 height 35
paste textarea "**********"
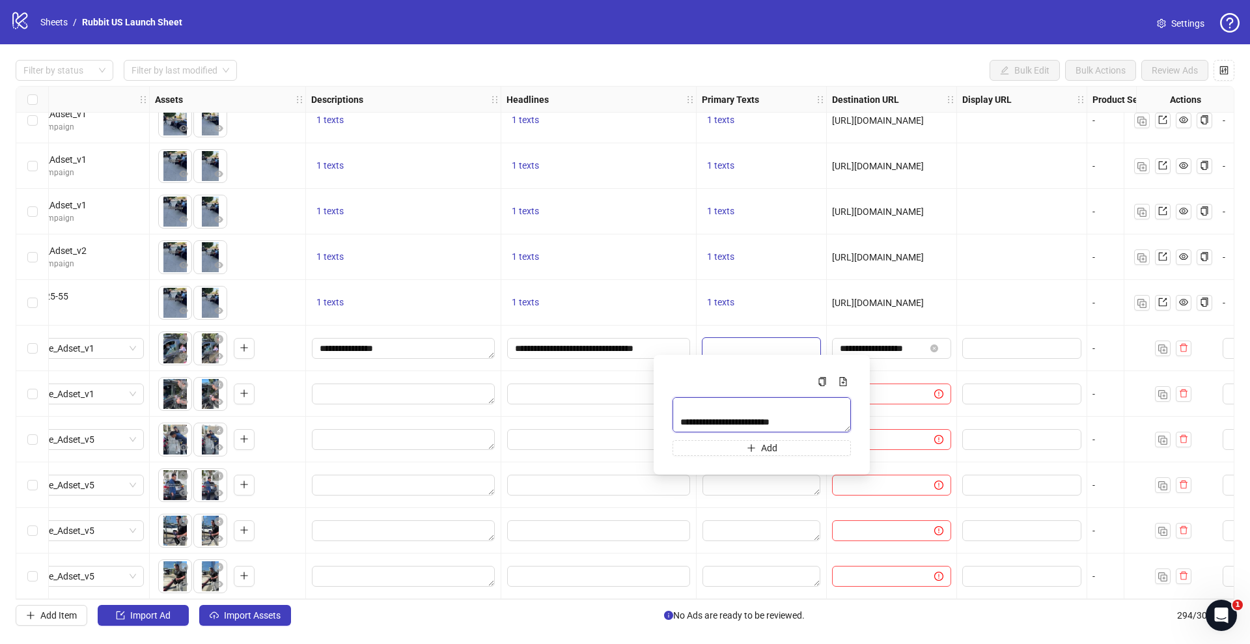
scroll to position [368, 0]
type textarea "**********"
click at [913, 365] on div "**********" at bounding box center [892, 348] width 130 height 46
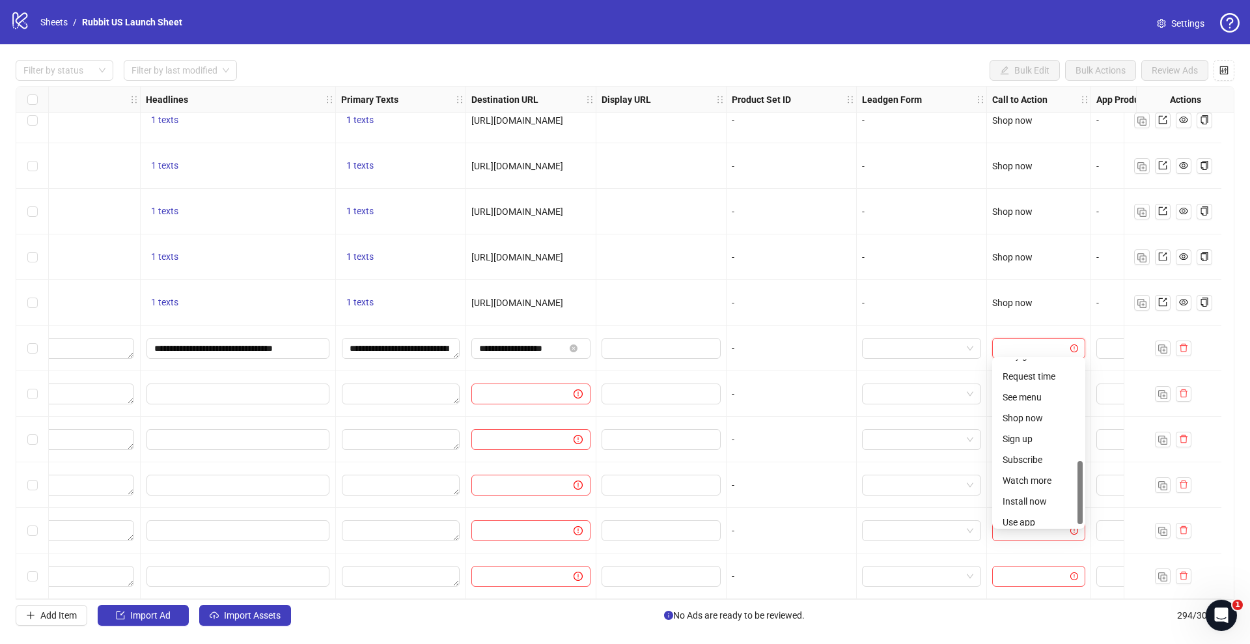
scroll to position [266, 0]
click at [1031, 414] on div "Shop now" at bounding box center [1038, 416] width 72 height 14
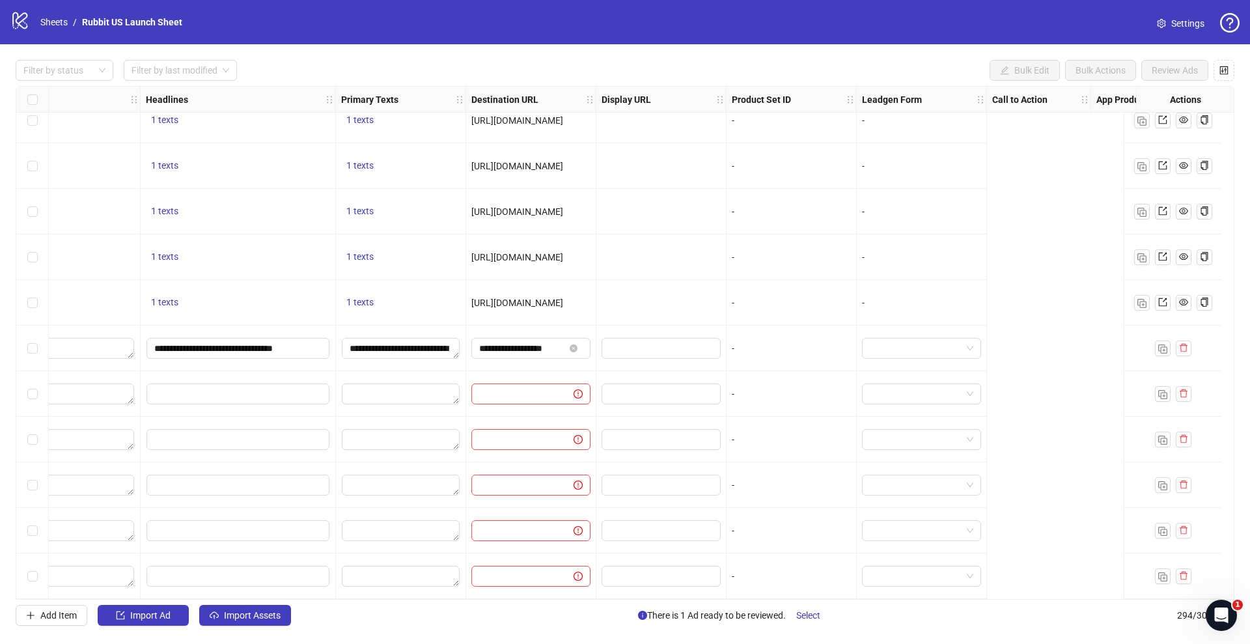
scroll to position [12915, 0]
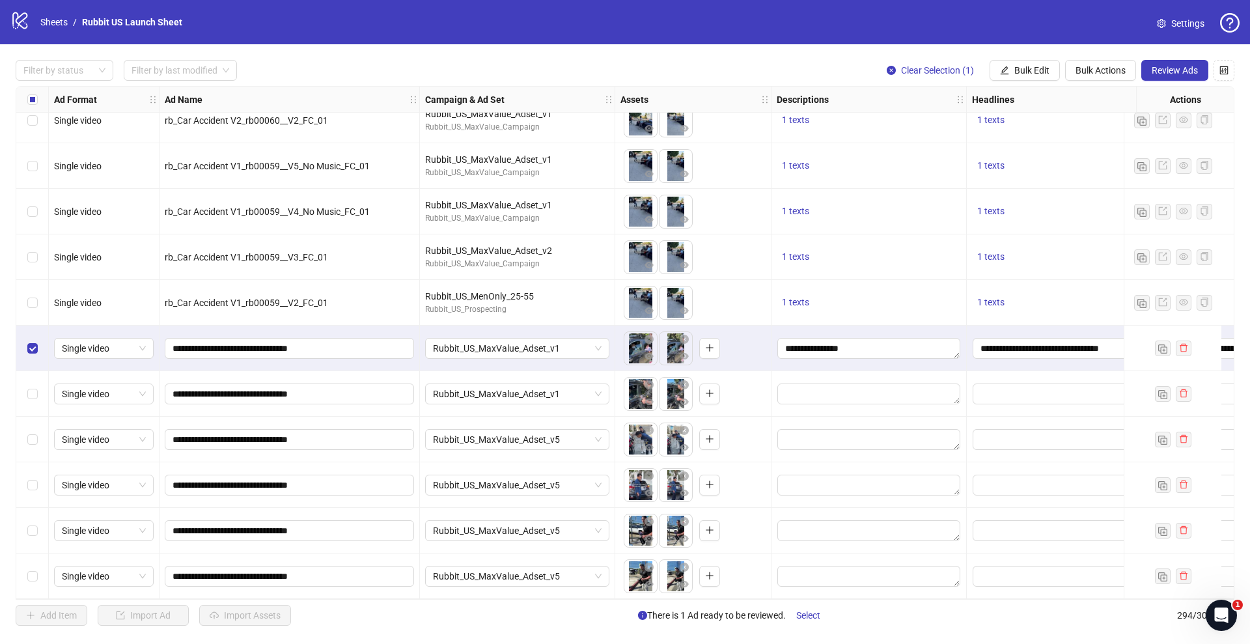
click at [32, 378] on div "Select row 290" at bounding box center [32, 394] width 33 height 46
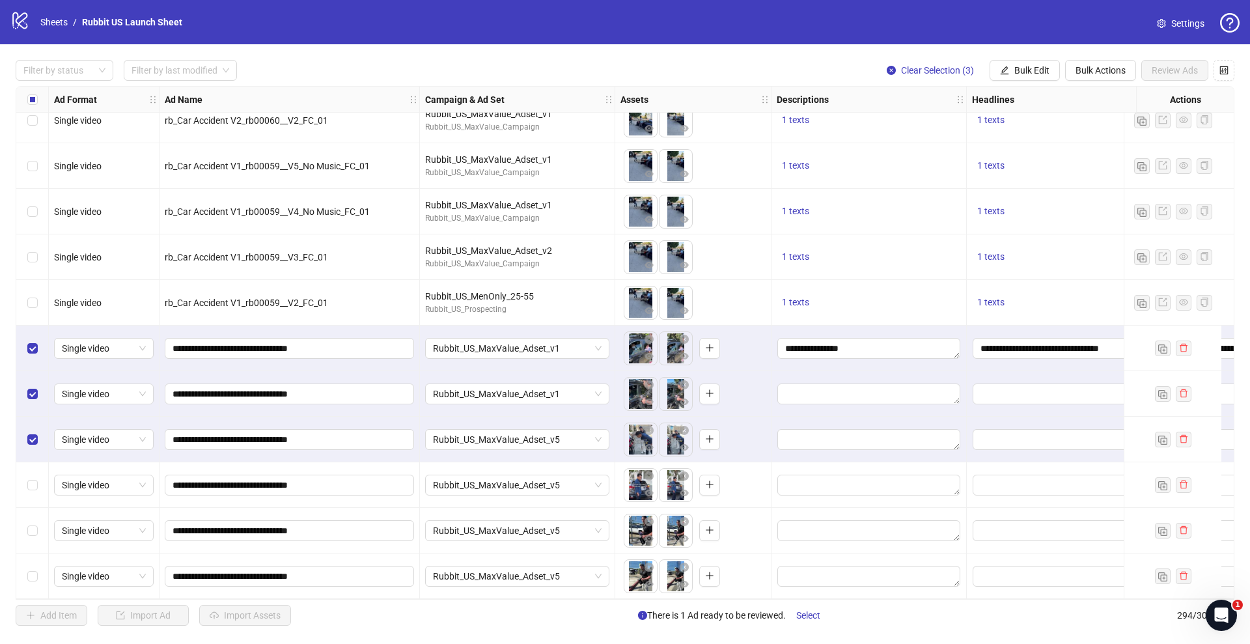
click at [36, 491] on div "Select row 292" at bounding box center [32, 485] width 33 height 46
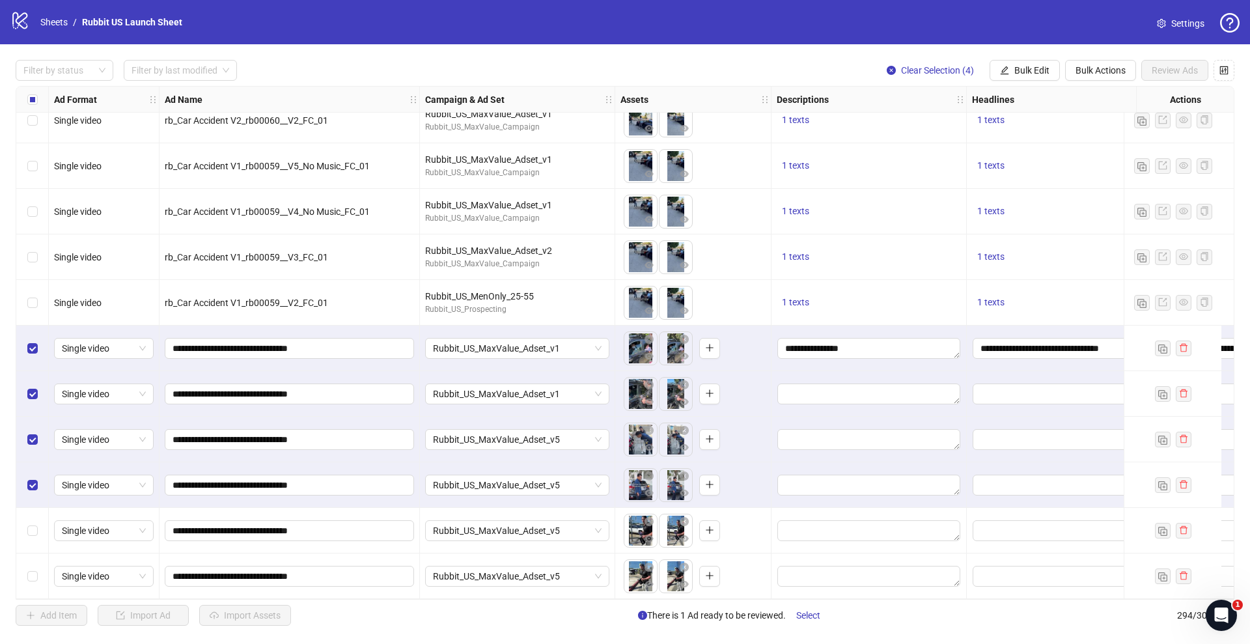
click at [31, 532] on label "Select row 293" at bounding box center [32, 530] width 10 height 14
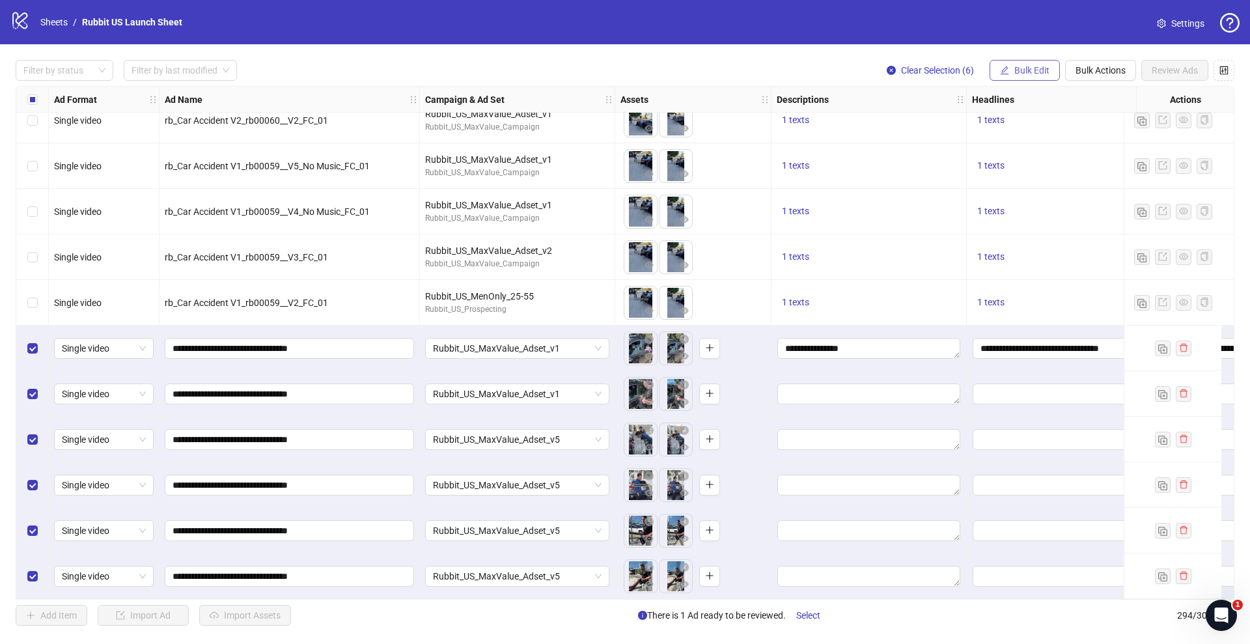
click at [1025, 67] on span "Bulk Edit" at bounding box center [1031, 70] width 35 height 10
click at [1015, 154] on span "Descriptions" at bounding box center [1036, 159] width 77 height 14
click at [1113, 220] on icon "check" at bounding box center [1110, 221] width 9 height 9
click at [1004, 77] on button "Bulk Edit" at bounding box center [1024, 70] width 70 height 21
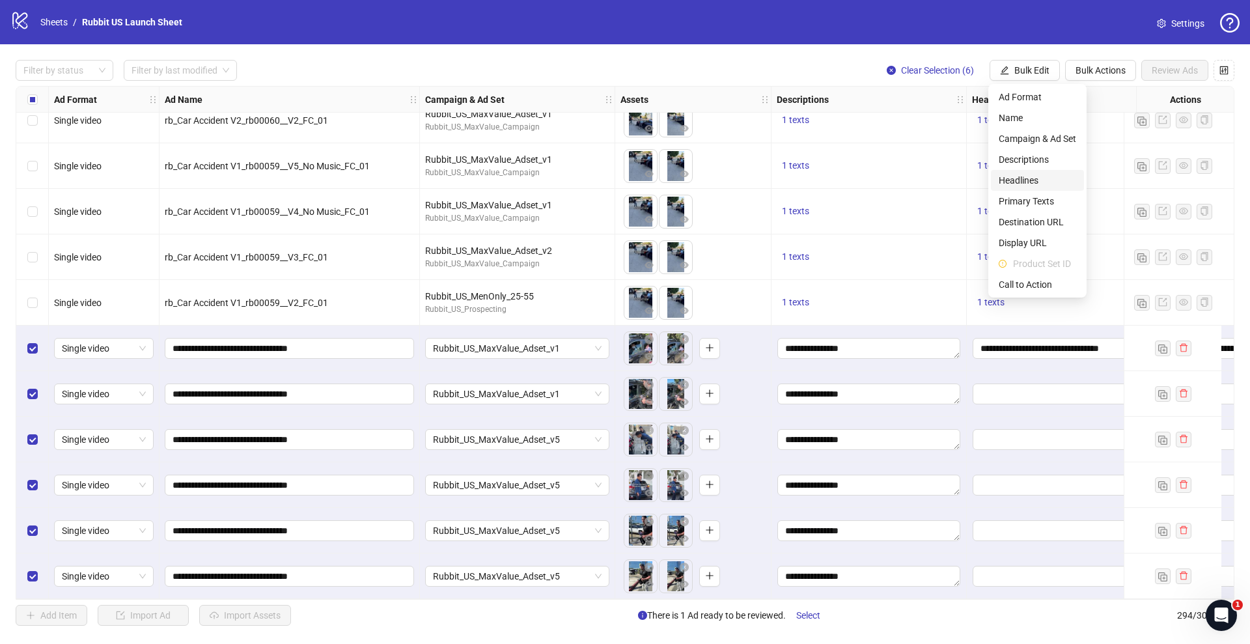
click at [1030, 184] on span "Headlines" at bounding box center [1036, 180] width 77 height 14
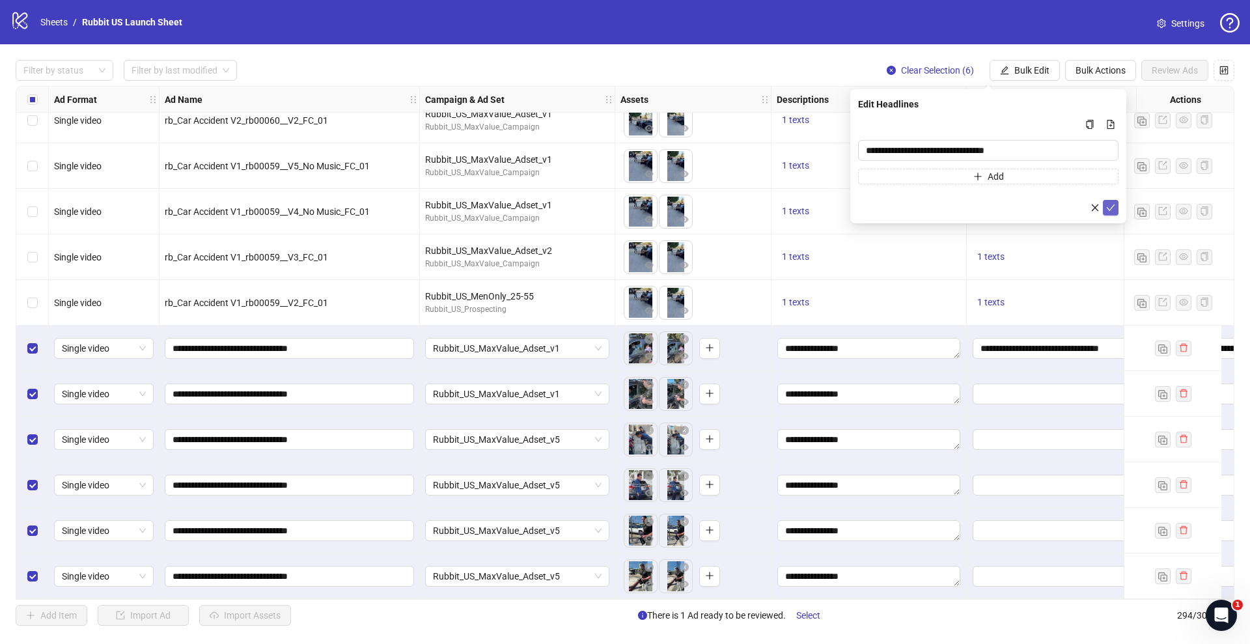
click at [1108, 208] on icon "check" at bounding box center [1111, 207] width 8 height 7
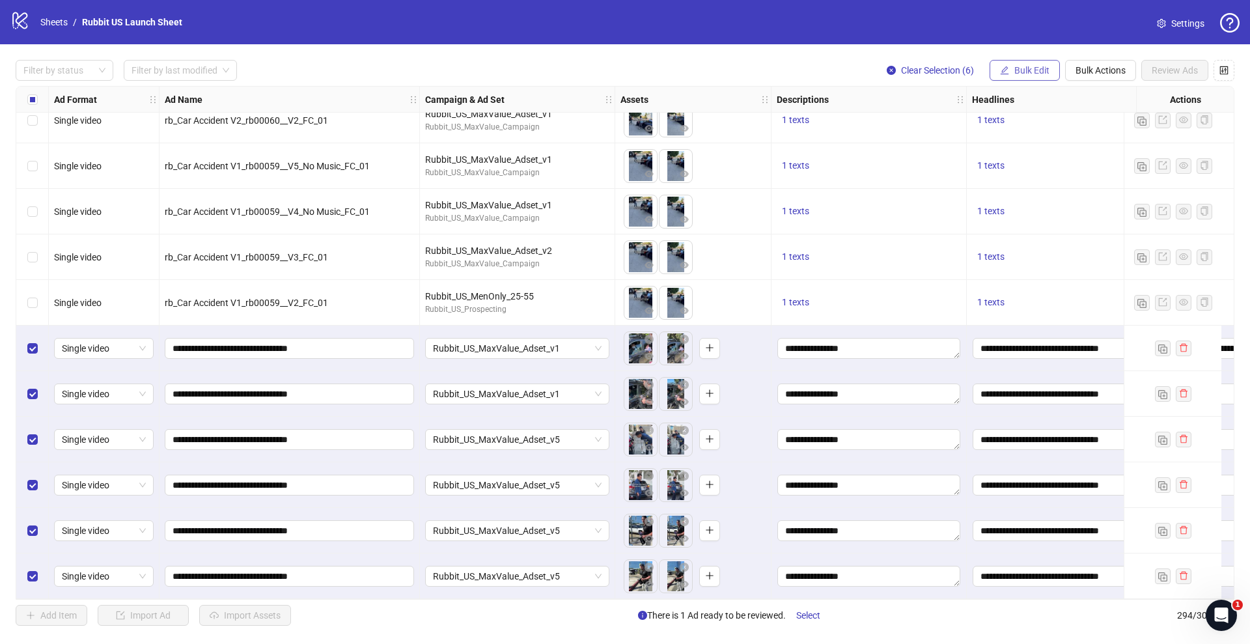
click at [1026, 71] on span "Bulk Edit" at bounding box center [1031, 70] width 35 height 10
click at [1039, 200] on span "Primary Texts" at bounding box center [1036, 201] width 77 height 14
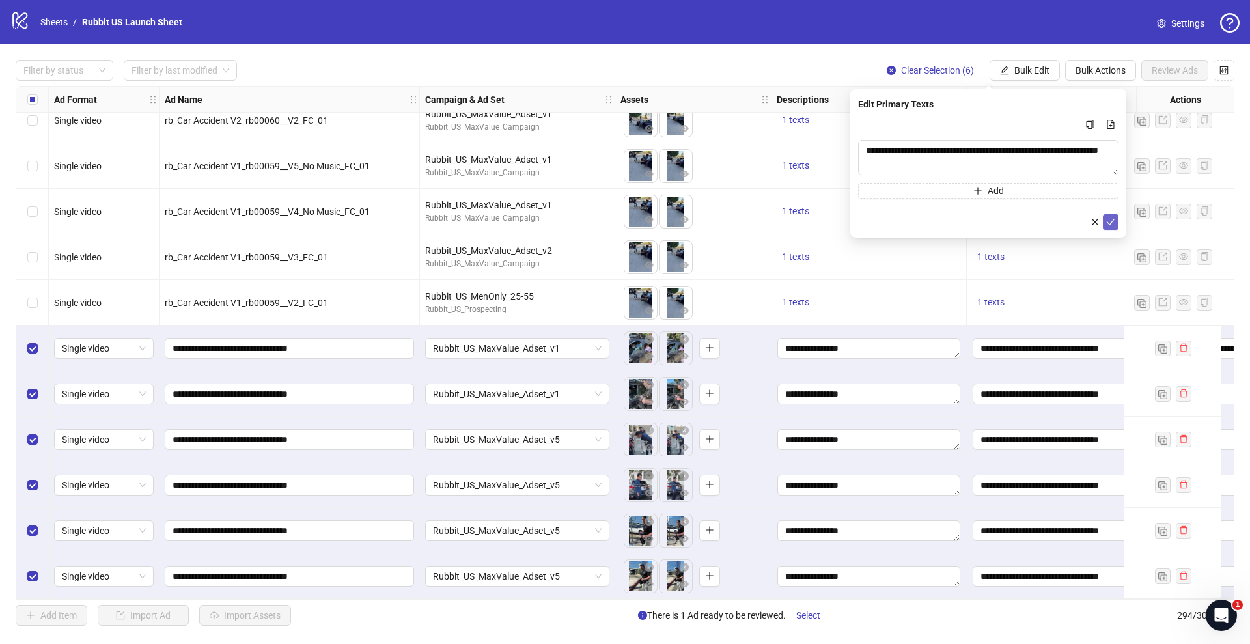
click at [1109, 219] on icon "check" at bounding box center [1110, 221] width 9 height 9
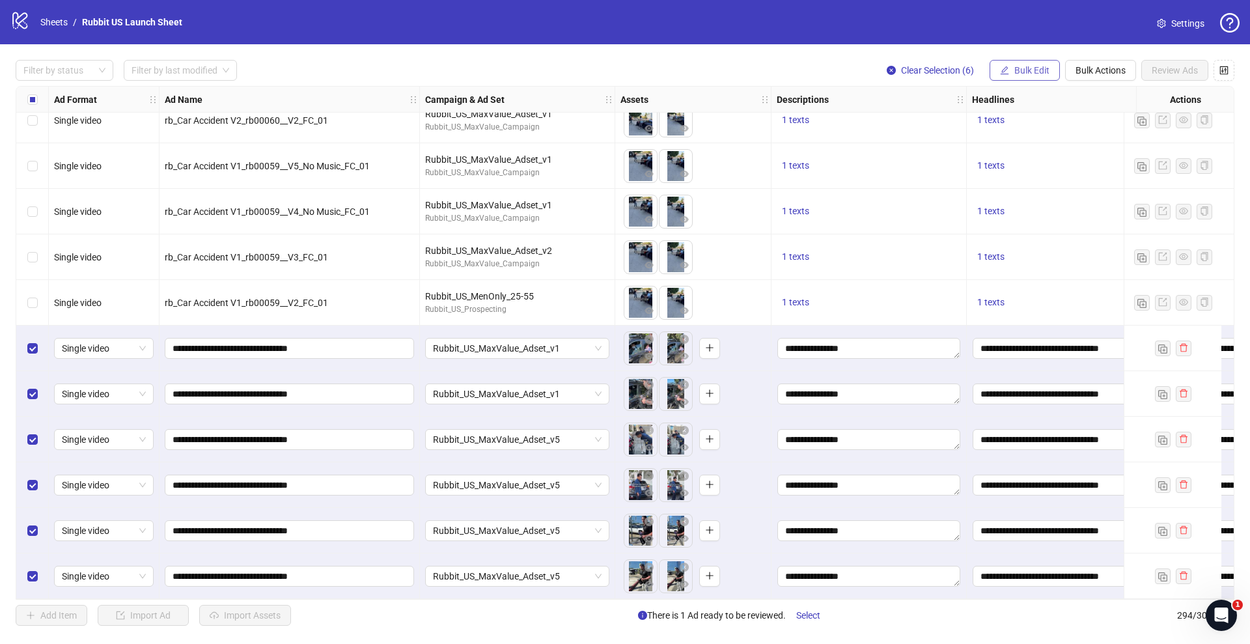
click at [1019, 71] on span "Bulk Edit" at bounding box center [1031, 70] width 35 height 10
click at [1017, 283] on span "Call to Action" at bounding box center [1036, 284] width 77 height 14
click at [1110, 163] on icon "check" at bounding box center [1110, 160] width 9 height 9
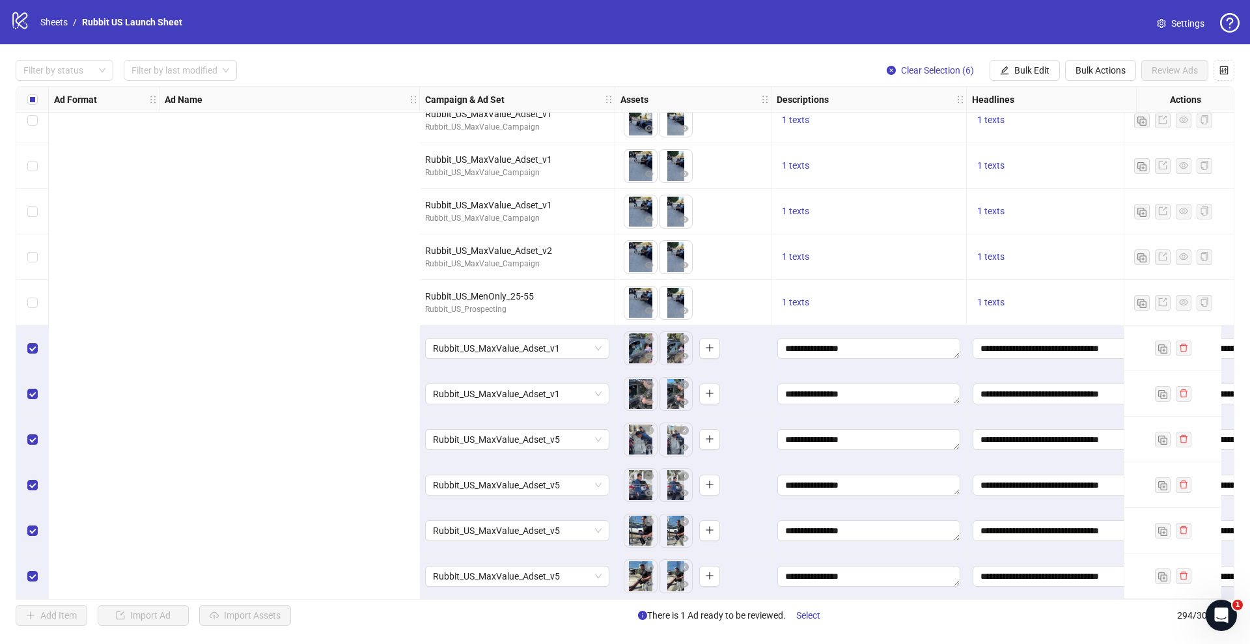
scroll to position [12915, 749]
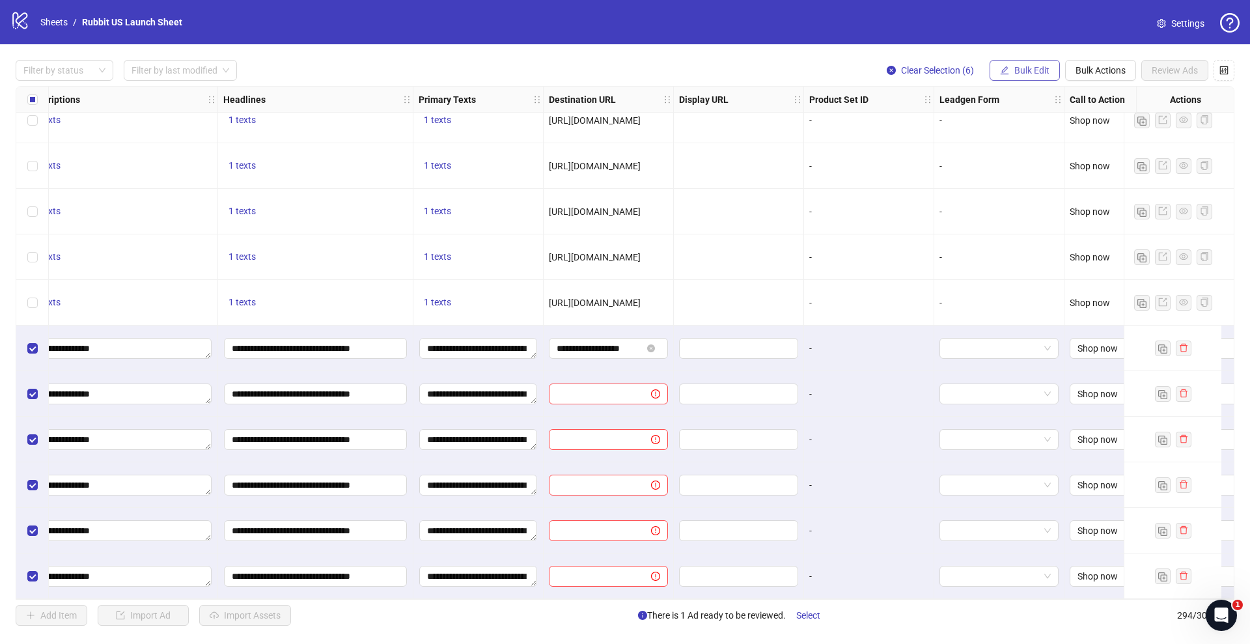
click at [1029, 74] on span "Bulk Edit" at bounding box center [1031, 70] width 35 height 10
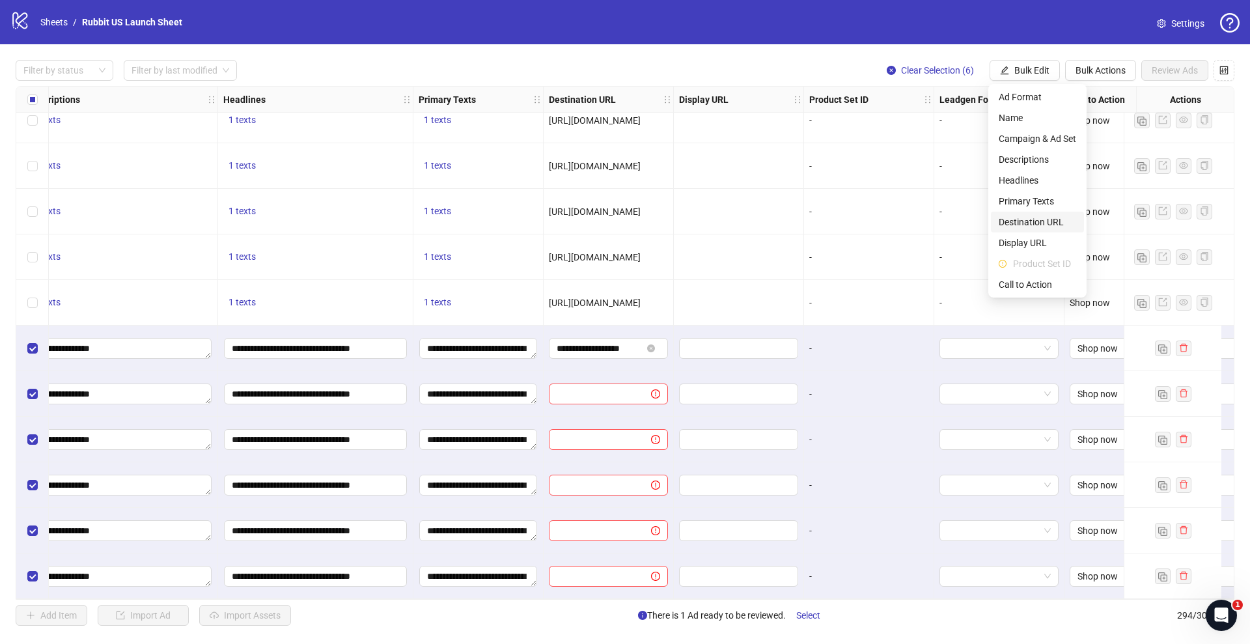
click at [1025, 221] on span "Destination URL" at bounding box center [1036, 222] width 77 height 14
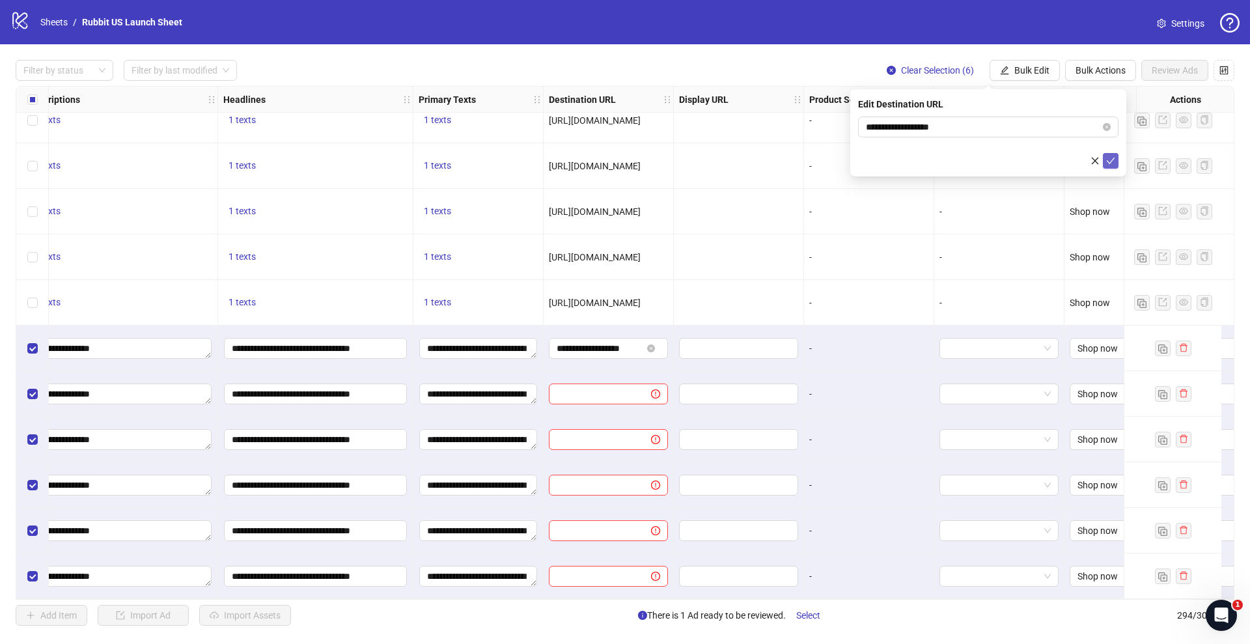
click at [1113, 159] on icon "check" at bounding box center [1110, 160] width 9 height 9
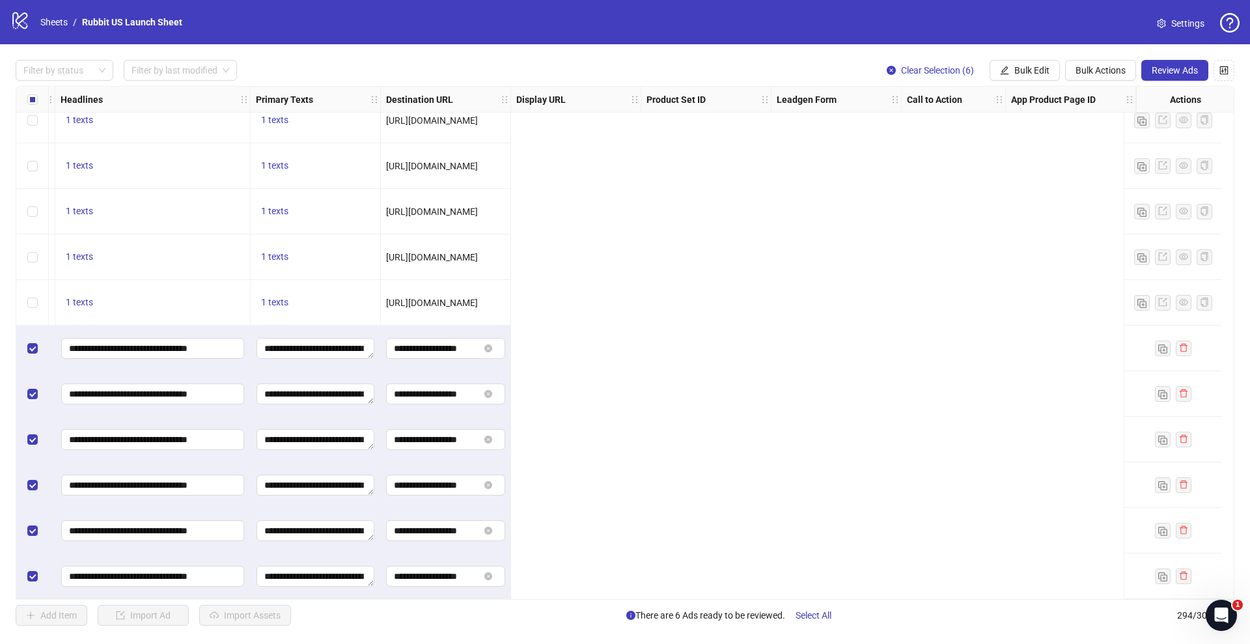
scroll to position [12915, 0]
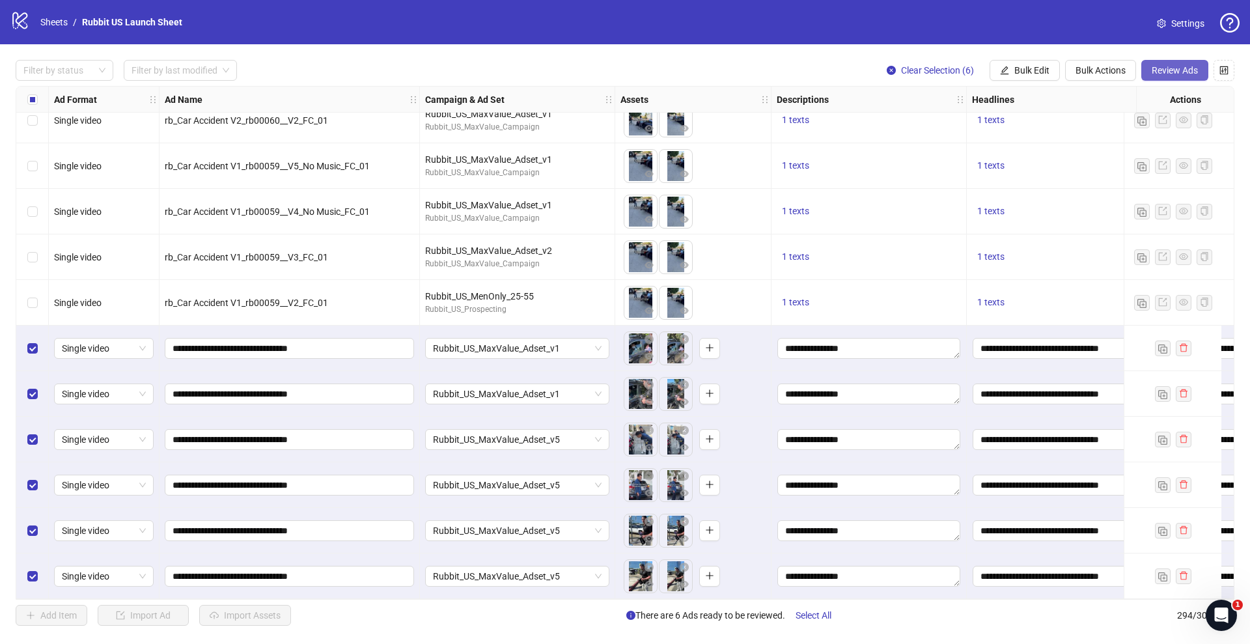
click at [1167, 70] on span "Review Ads" at bounding box center [1174, 70] width 46 height 10
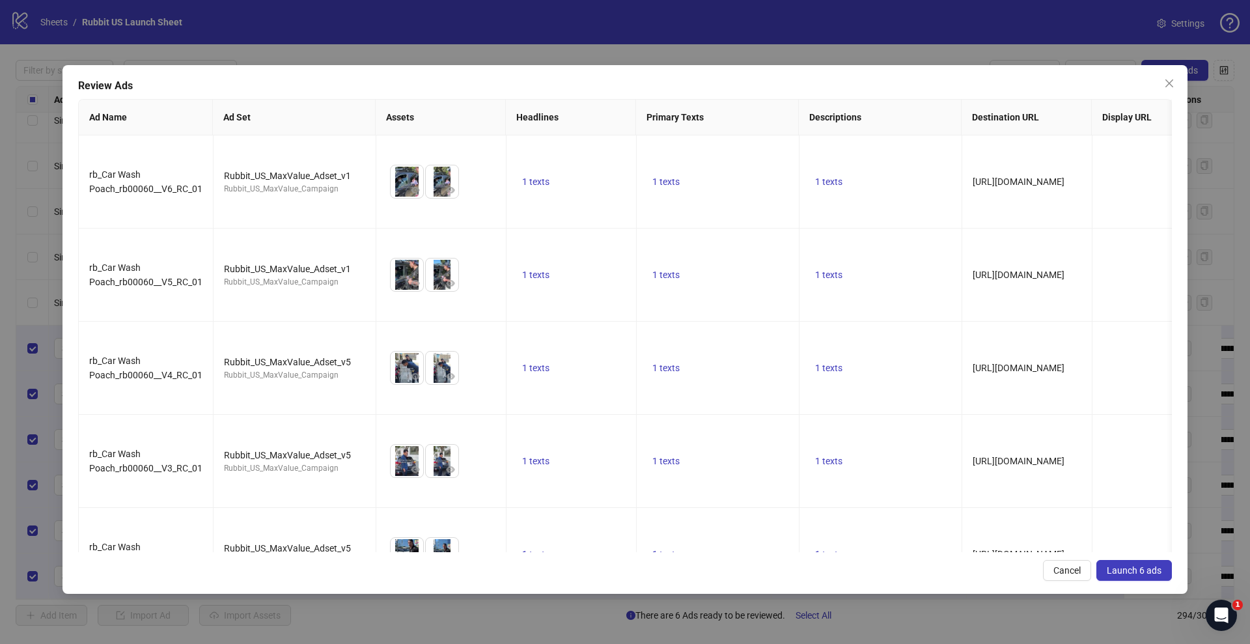
click at [1133, 578] on button "Launch 6 ads" at bounding box center [1134, 570] width 76 height 21
